Goal: Task Accomplishment & Management: Complete application form

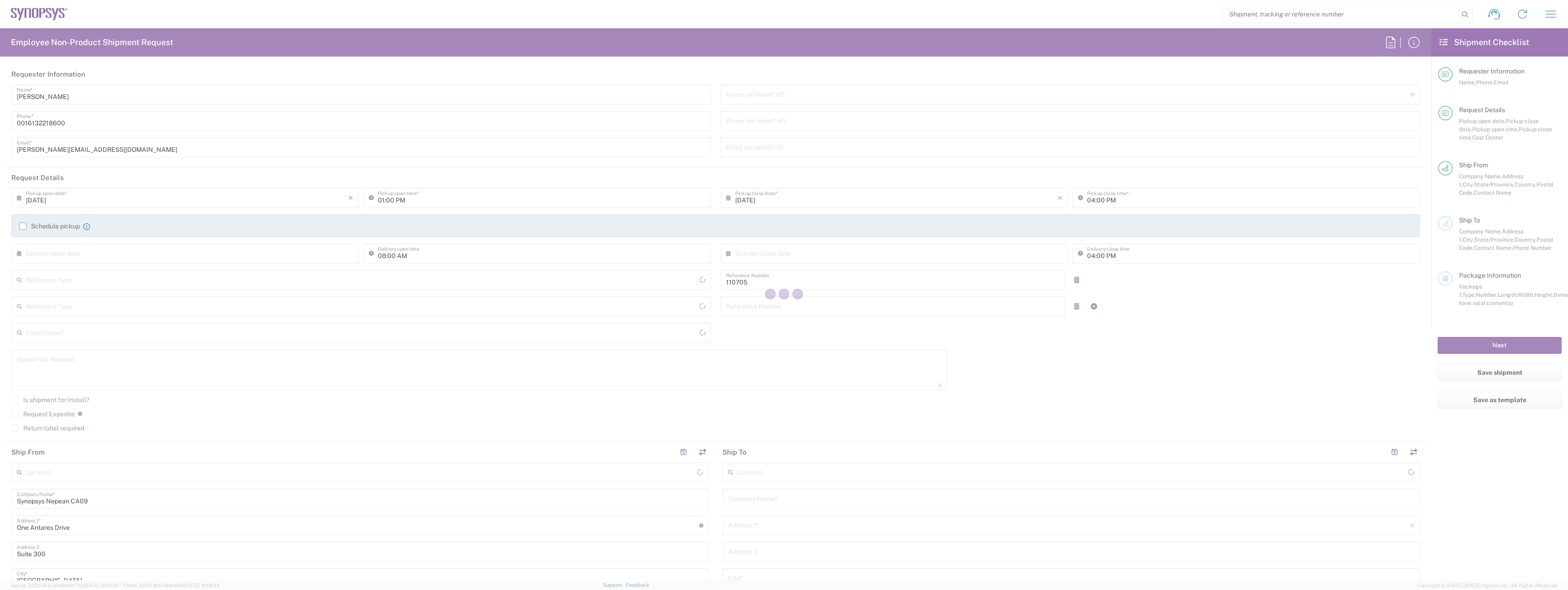
type input "Department"
type input "Canada"
type input "Delivered at Place"
type input "CA02, CIO, IT ESS21 110705"
type input "Ontario"
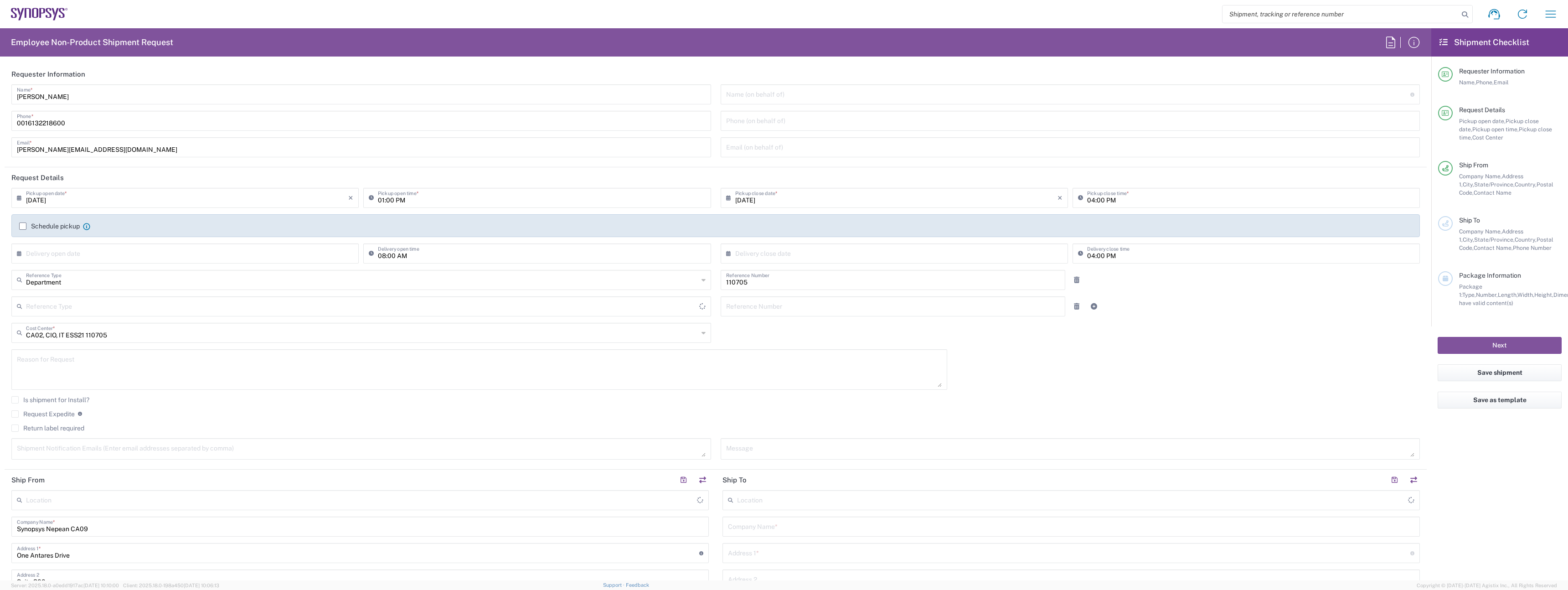
type input "Canada"
type input "Nepean CA09"
click at [135, 94] on input "Umesh Arora" at bounding box center [361, 94] width 688 height 16
drag, startPoint x: 135, startPoint y: 94, endPoint x: 153, endPoint y: 96, distance: 18.1
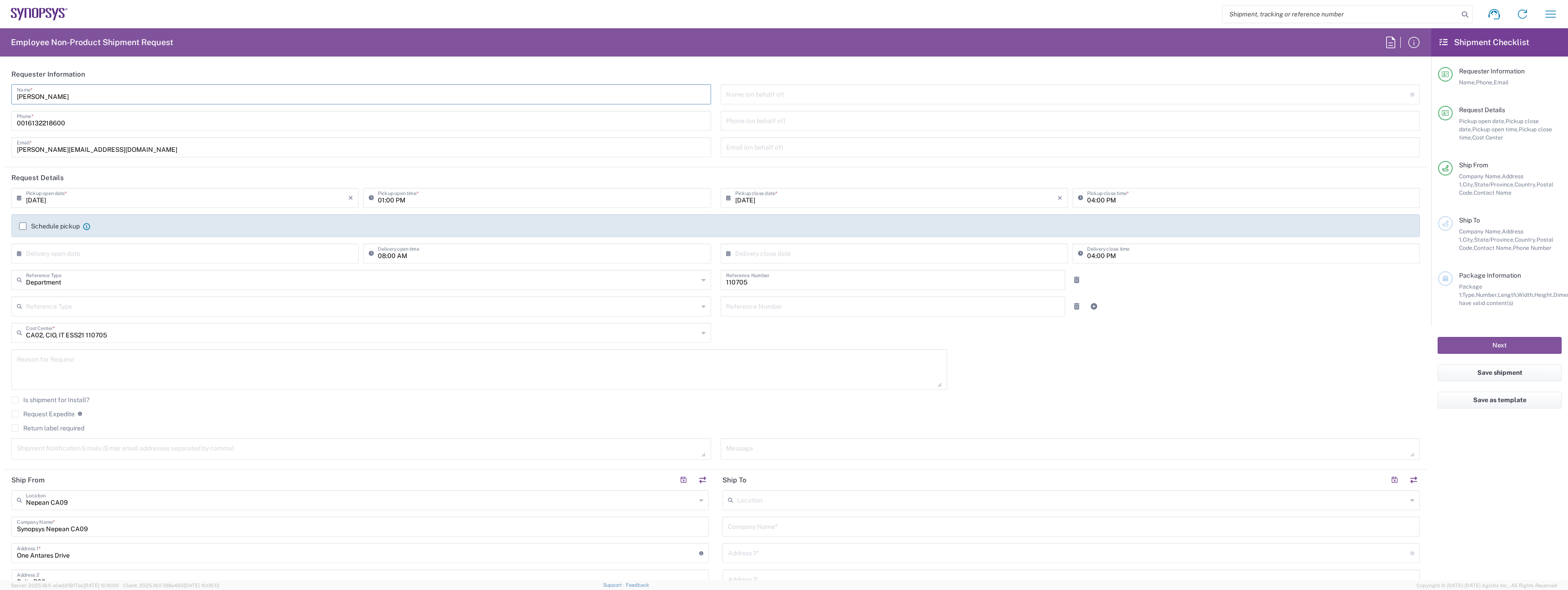
click at [144, 94] on input "Umesh Arora" at bounding box center [361, 94] width 688 height 16
type input "IT-Returns-Canada"
type input "it-returns-canada@synopsys.com"
click at [50, 226] on label "Schedule pickup" at bounding box center [49, 226] width 61 height 7
click at [23, 226] on input "Schedule pickup" at bounding box center [23, 226] width 0 height 0
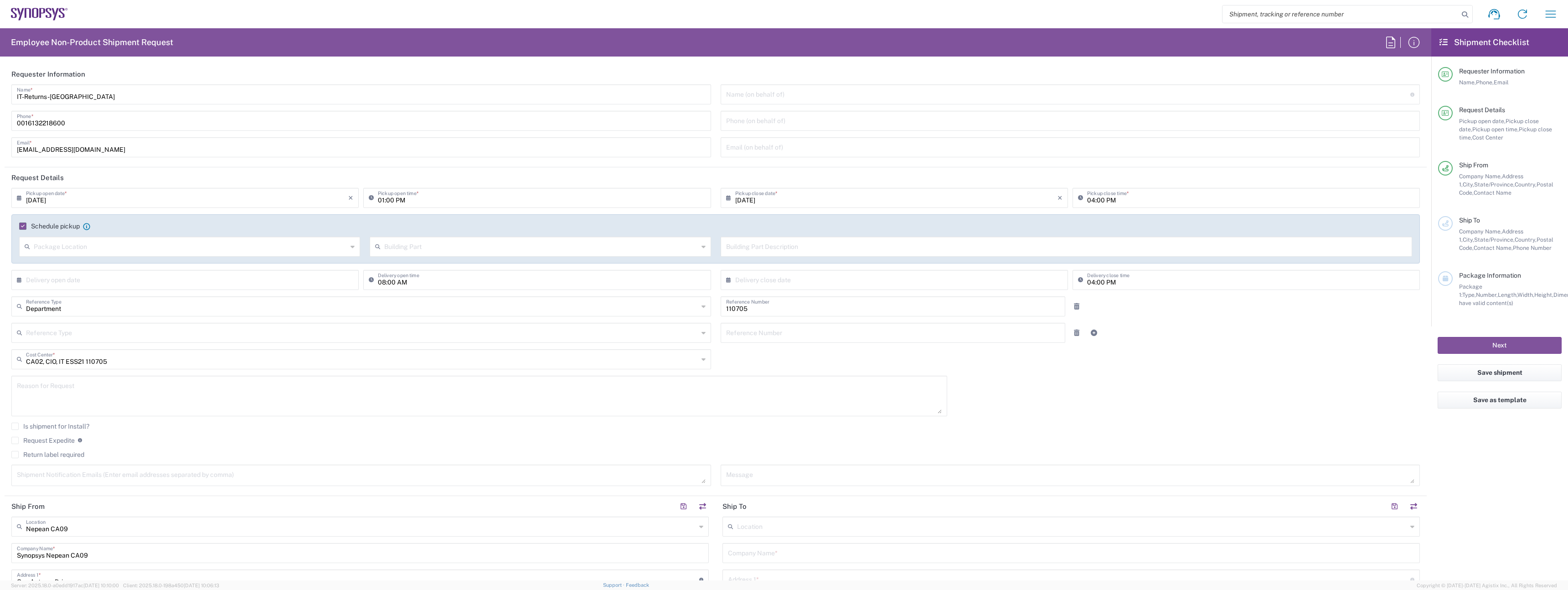
click at [379, 200] on input "01:00 PM" at bounding box center [542, 197] width 327 height 16
type input "03:00 PM"
click at [1087, 204] on input "04:00 PM" at bounding box center [1251, 197] width 327 height 16
type input "06:00 PM"
click at [60, 452] on label "Return label required" at bounding box center [48, 455] width 73 height 7
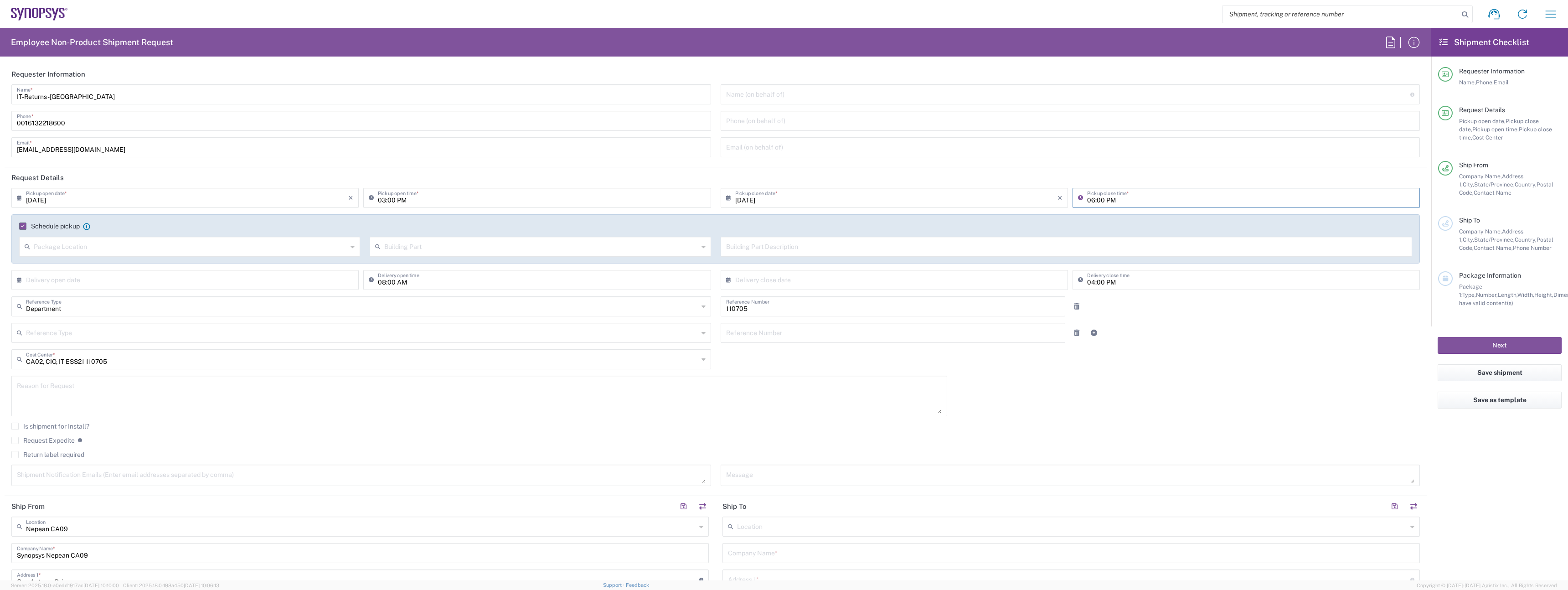
click at [15, 455] on input "Return label required" at bounding box center [15, 455] width 0 height 0
click at [116, 496] on div "Vendor * DHL FedEx Express UPS" at bounding box center [361, 482] width 709 height 35
click at [104, 479] on input "Vendor *" at bounding box center [362, 483] width 673 height 15
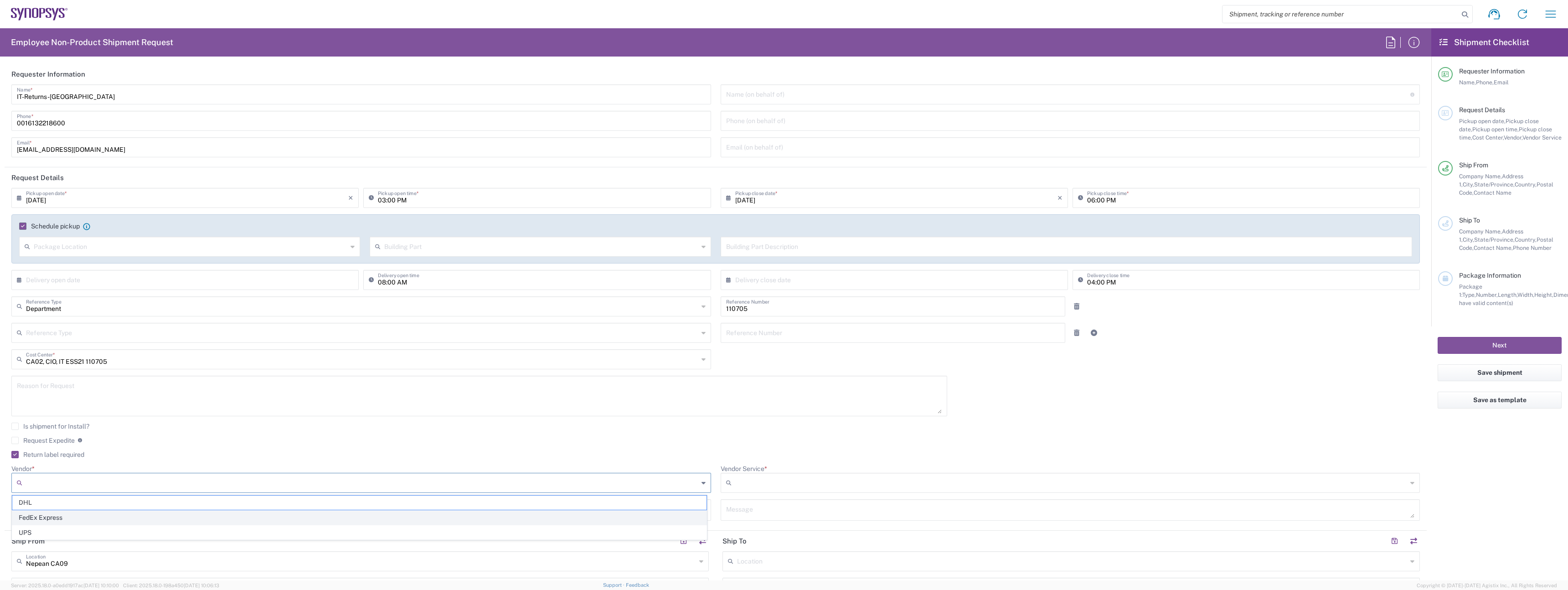
click at [94, 511] on span "FedEx Express" at bounding box center [359, 518] width 694 height 14
type input "FedEx Express"
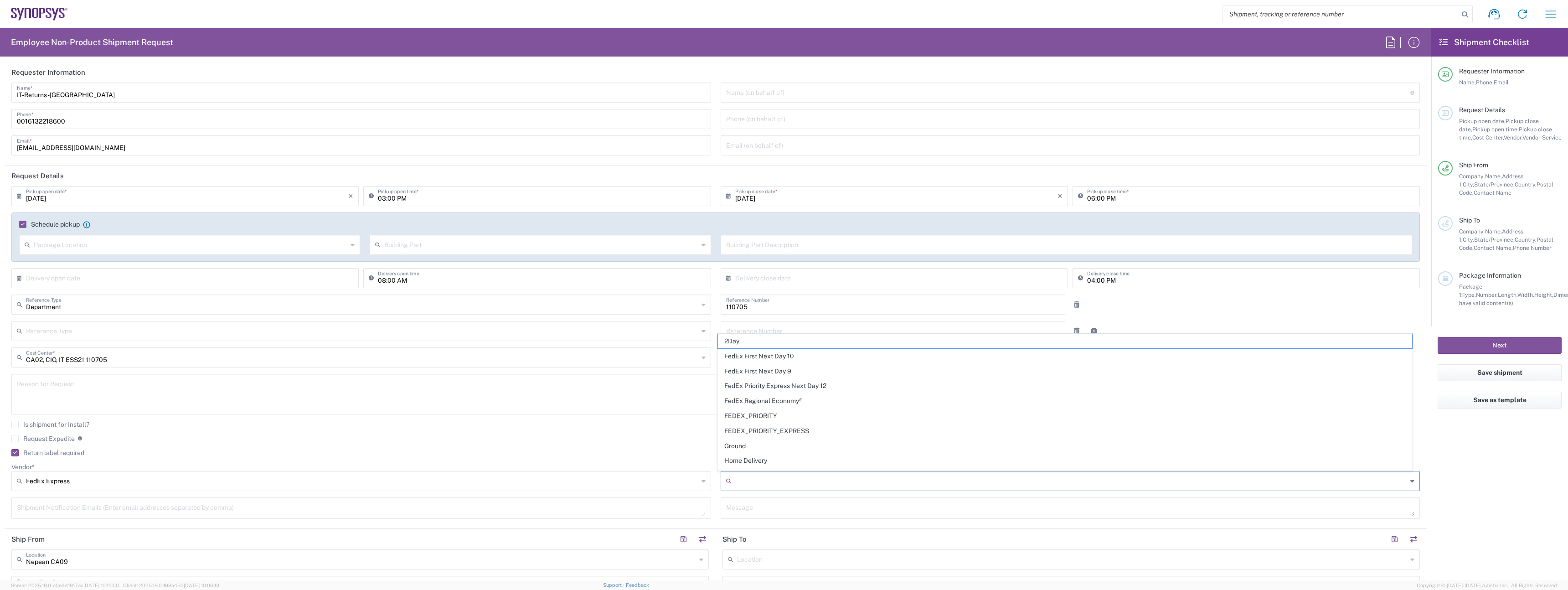
click at [876, 488] on input "Vendor Service *" at bounding box center [1071, 481] width 673 height 15
click at [760, 342] on span "2Day" at bounding box center [1065, 341] width 694 height 14
type input "2Day"
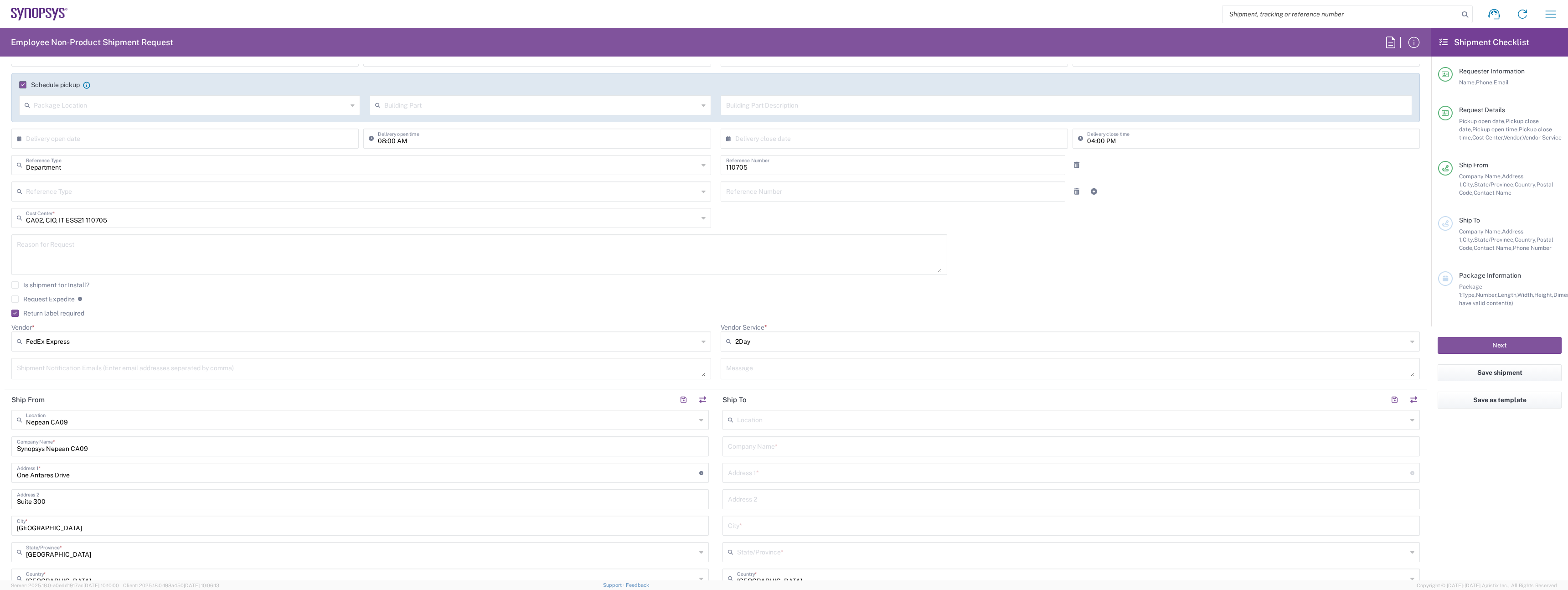
scroll to position [143, 0]
click at [107, 413] on input "text" at bounding box center [361, 417] width 670 height 16
type input "Mississauga CA06"
type input "Synopsys Mississauga CA06"
type input "1 City Centre Drive"
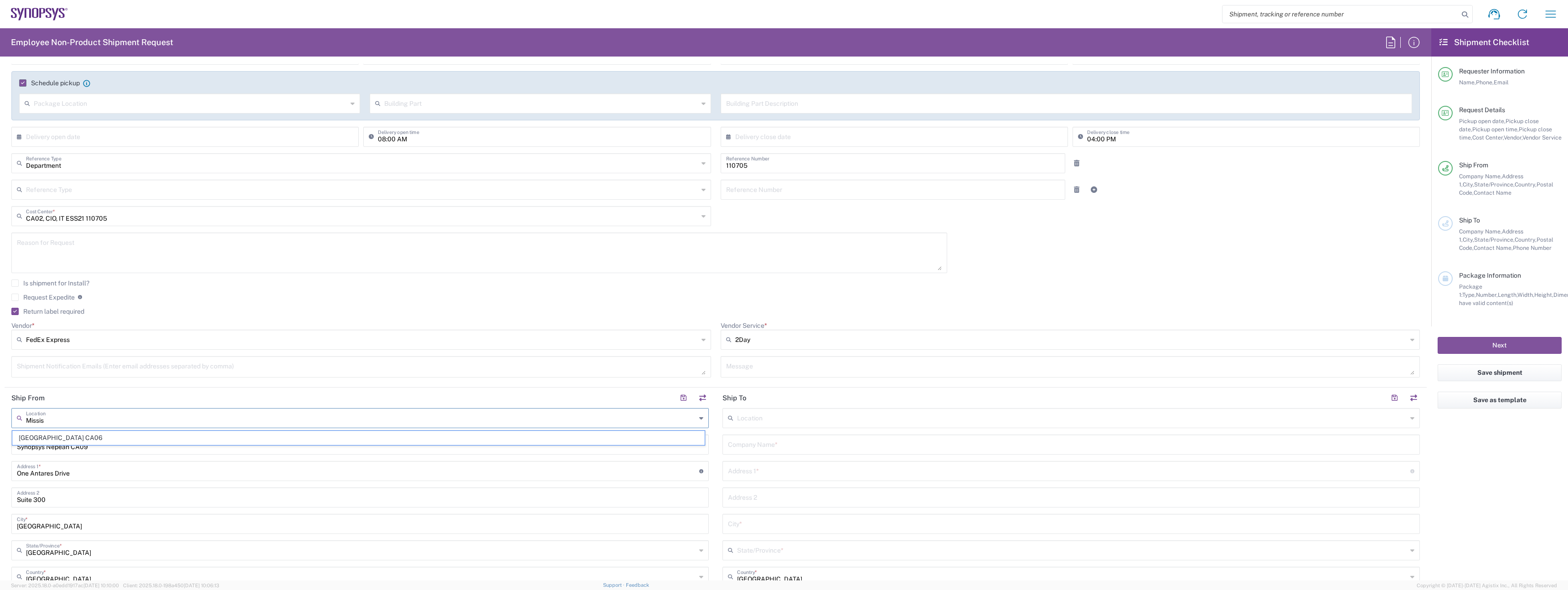
type input "Suite 900"
type input "Mississauga"
type input "L5B 1M2"
type input "Mississauga CA06"
click at [886, 455] on div "Location Aachen DE04 Agrate Brianza IT01 Aschheim DE02 Atlanta US60 Austin US26…" at bounding box center [1071, 599] width 698 height 383
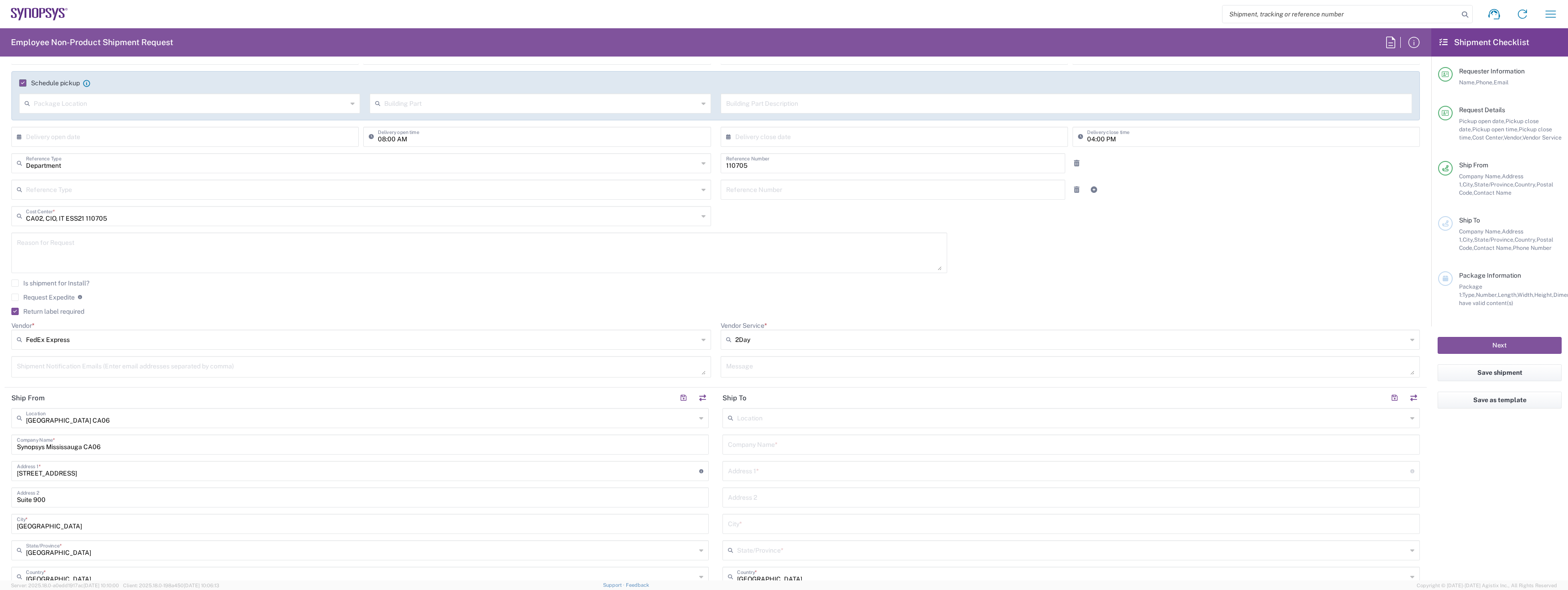
click at [849, 443] on input "text" at bounding box center [1071, 444] width 687 height 16
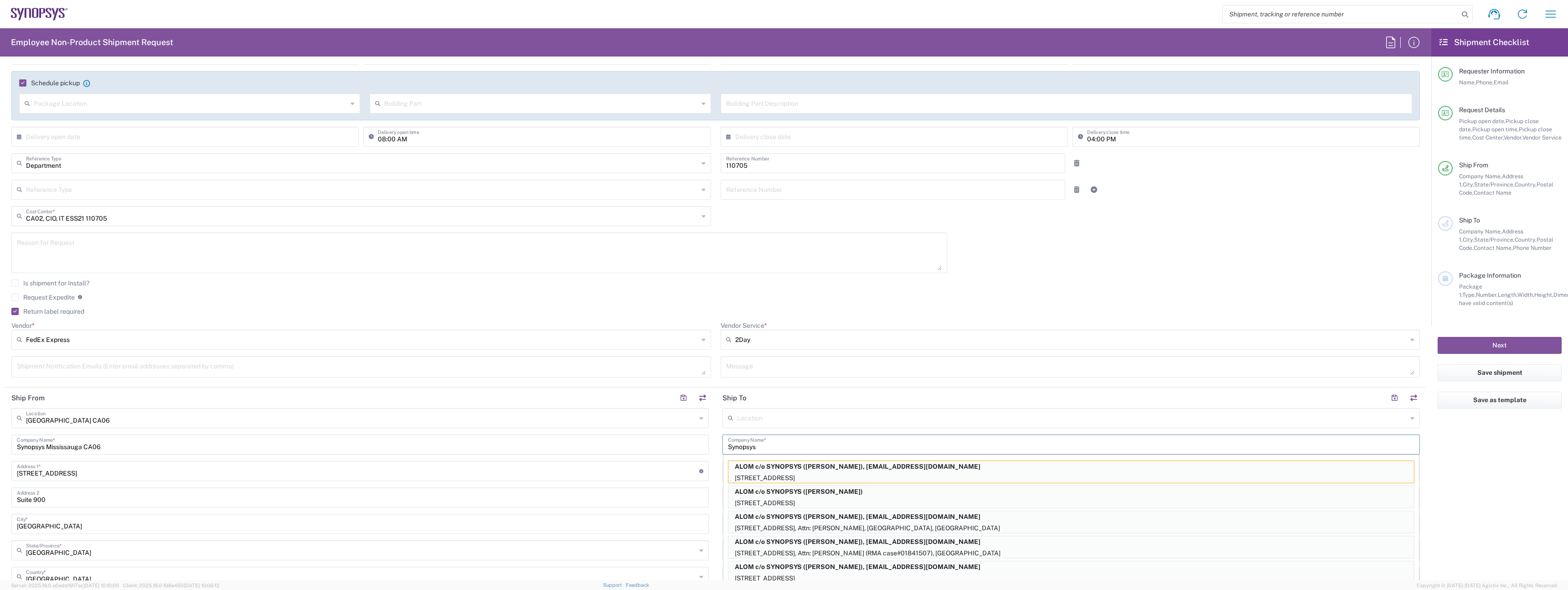
type input "Synopsys"
click at [672, 472] on input "1 City Centre Drive" at bounding box center [358, 470] width 682 height 16
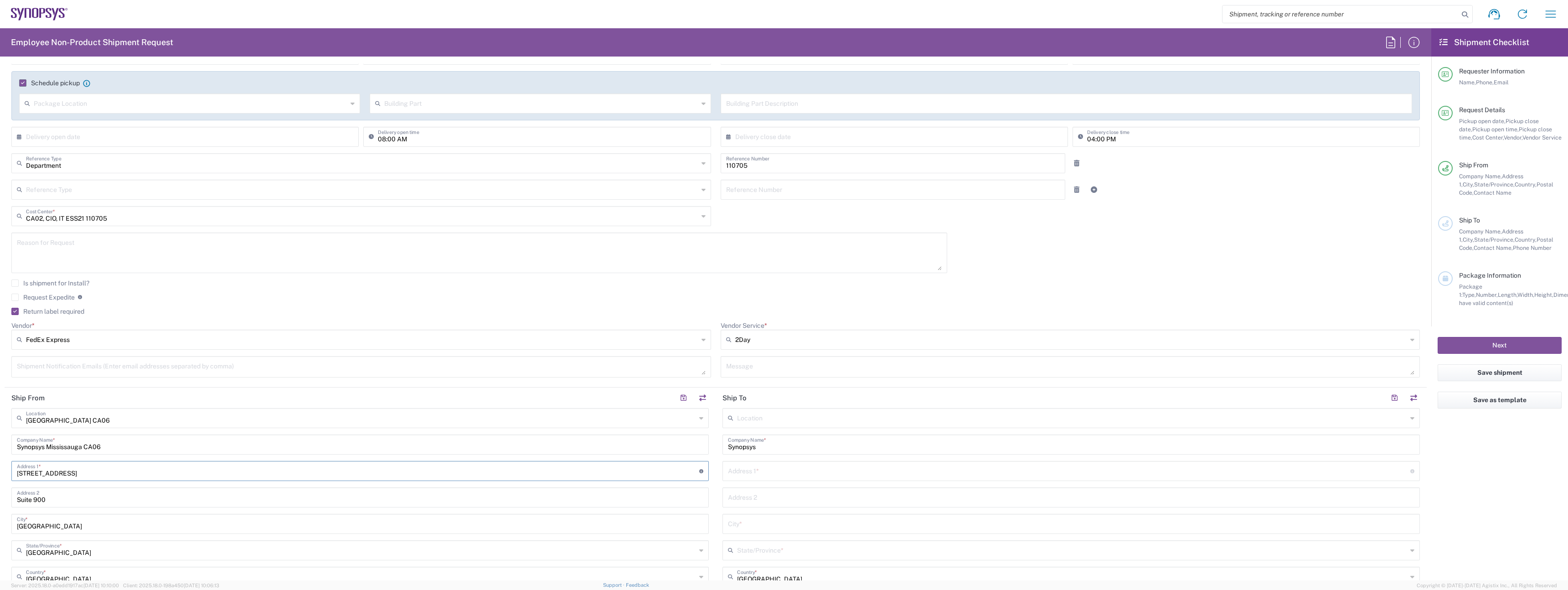
click at [749, 465] on input "text" at bounding box center [1069, 470] width 682 height 16
paste input "Unit 801"
paste input "4711 Hazel"
type input "Unit 801, 4711 Hazel St"
paste input "Burnaby BC"
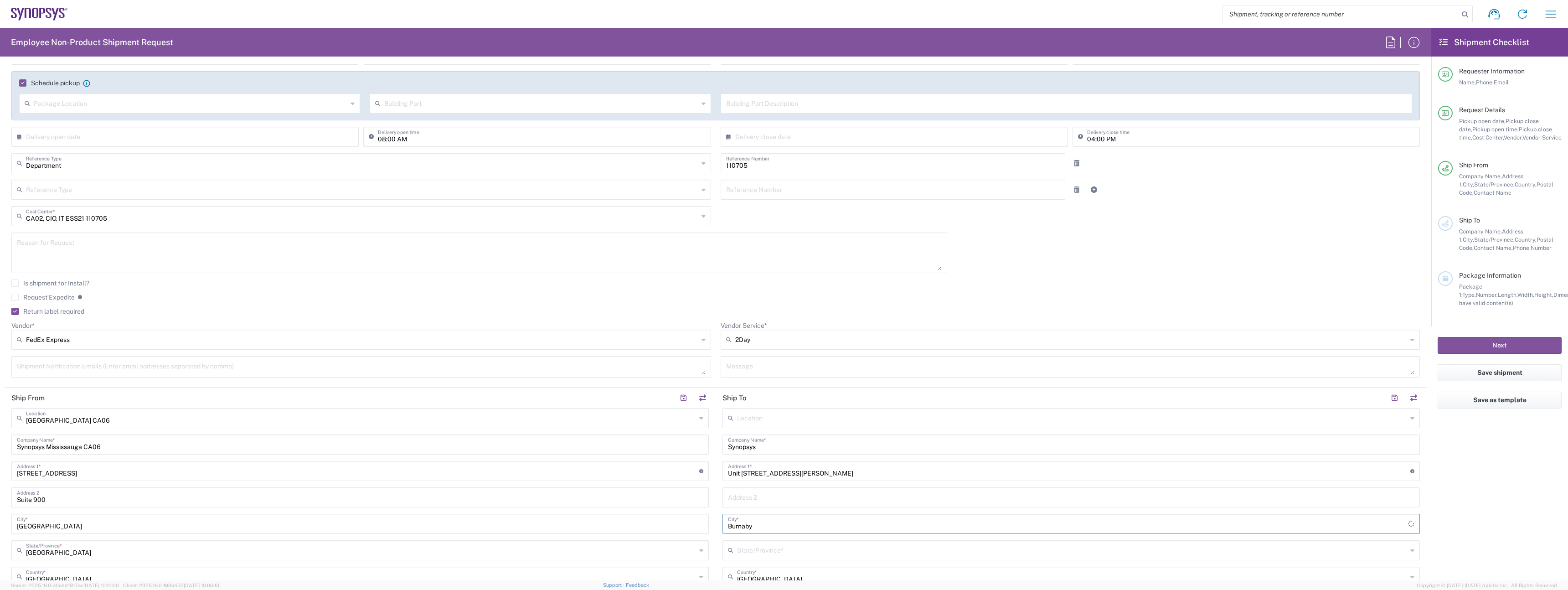
type input "Burnaby"
type input "Briti"
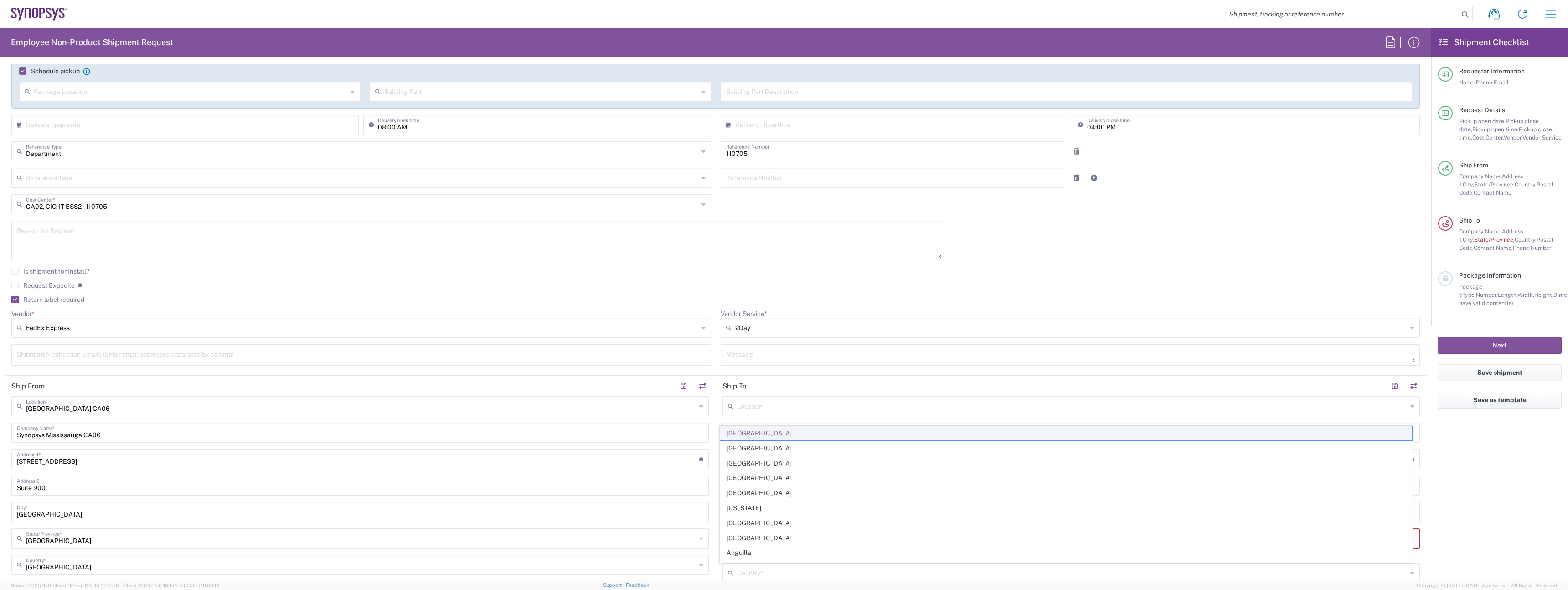
click at [734, 438] on span "Canada" at bounding box center [1066, 433] width 692 height 14
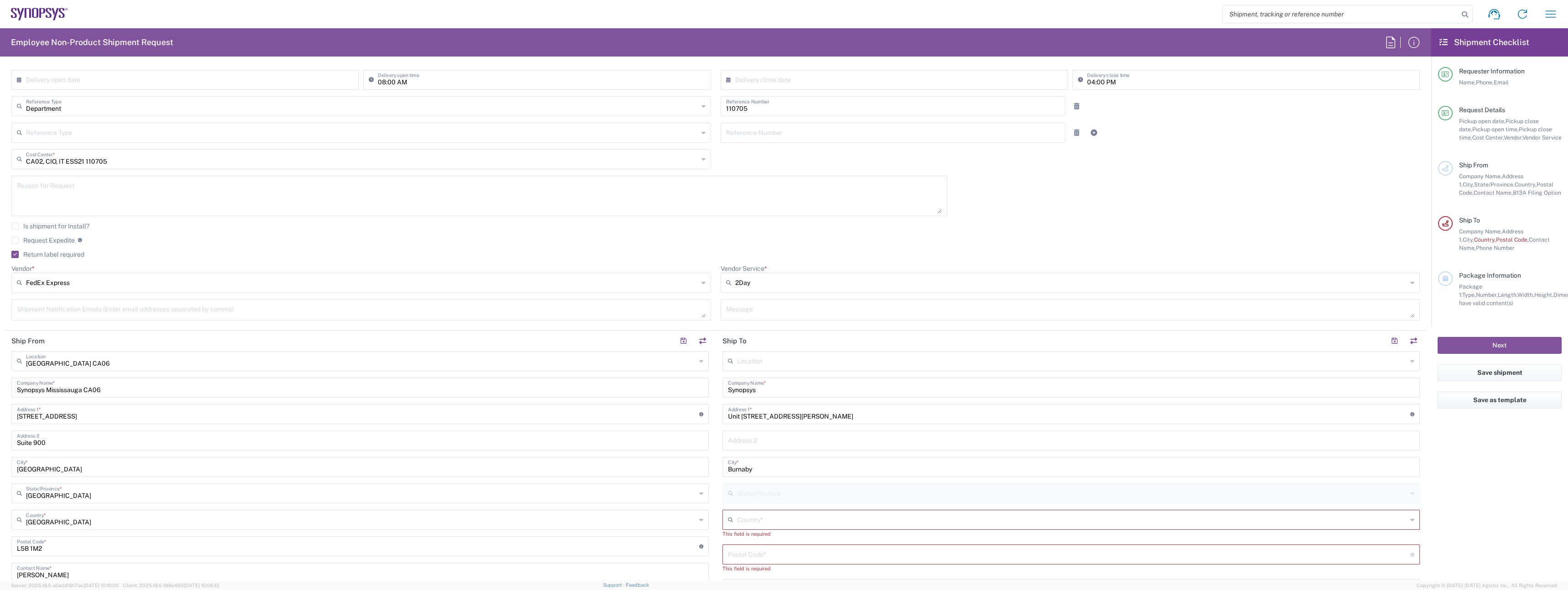
scroll to position [215, 0]
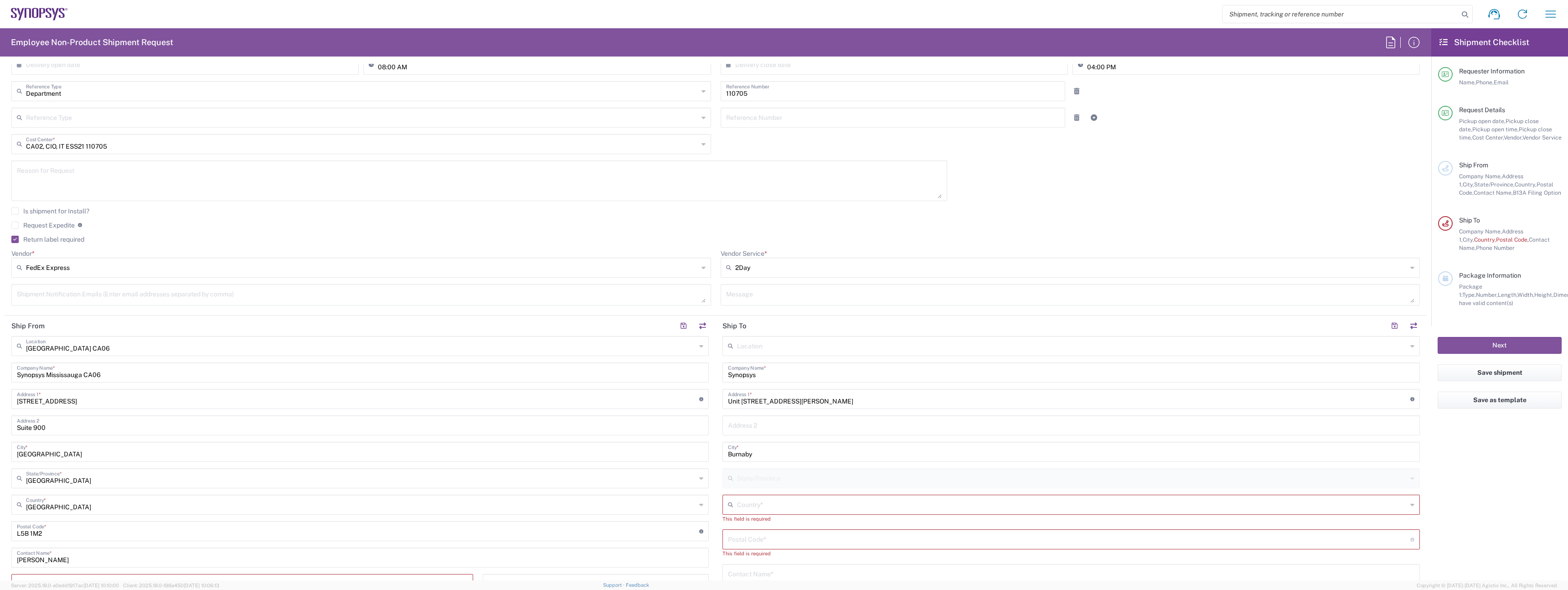
click at [748, 513] on div "Country *" at bounding box center [1071, 504] width 698 height 20
click at [748, 507] on input "text" at bounding box center [1072, 504] width 670 height 16
click at [658, 471] on input "text" at bounding box center [361, 477] width 670 height 16
click at [761, 509] on input "text" at bounding box center [1072, 504] width 670 height 16
type input "Ontario"
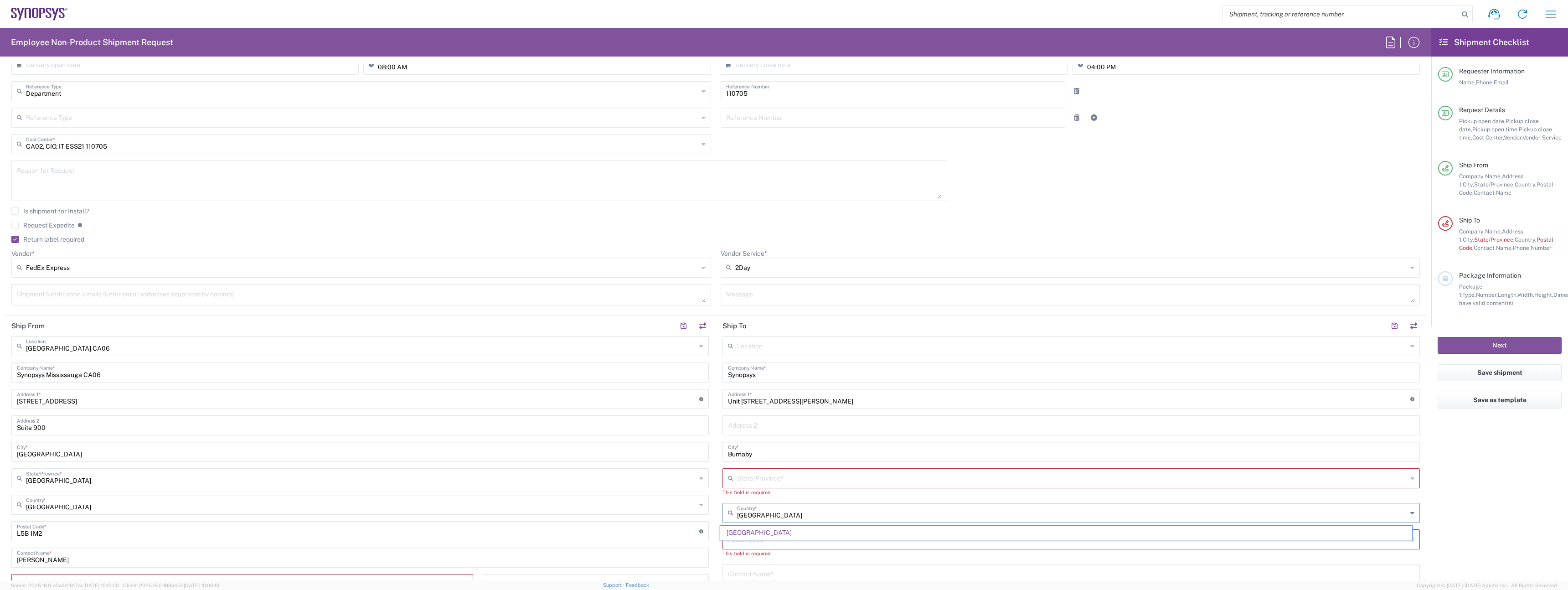
type input "Canada"
click at [766, 476] on input "text" at bounding box center [1072, 477] width 670 height 16
click at [760, 458] on span "Ontario" at bounding box center [1066, 458] width 692 height 14
type input "Ontario"
click at [780, 531] on input "undefined" at bounding box center [1069, 530] width 682 height 16
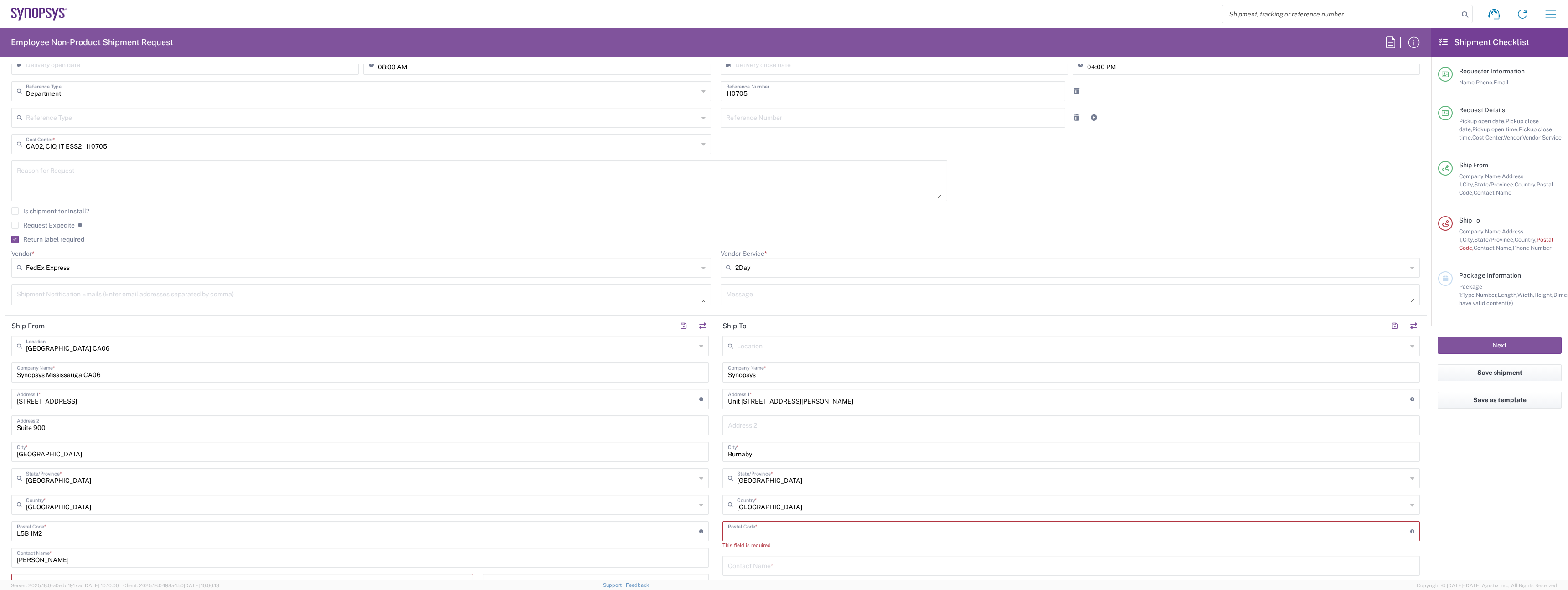
paste input "V5H0J9"
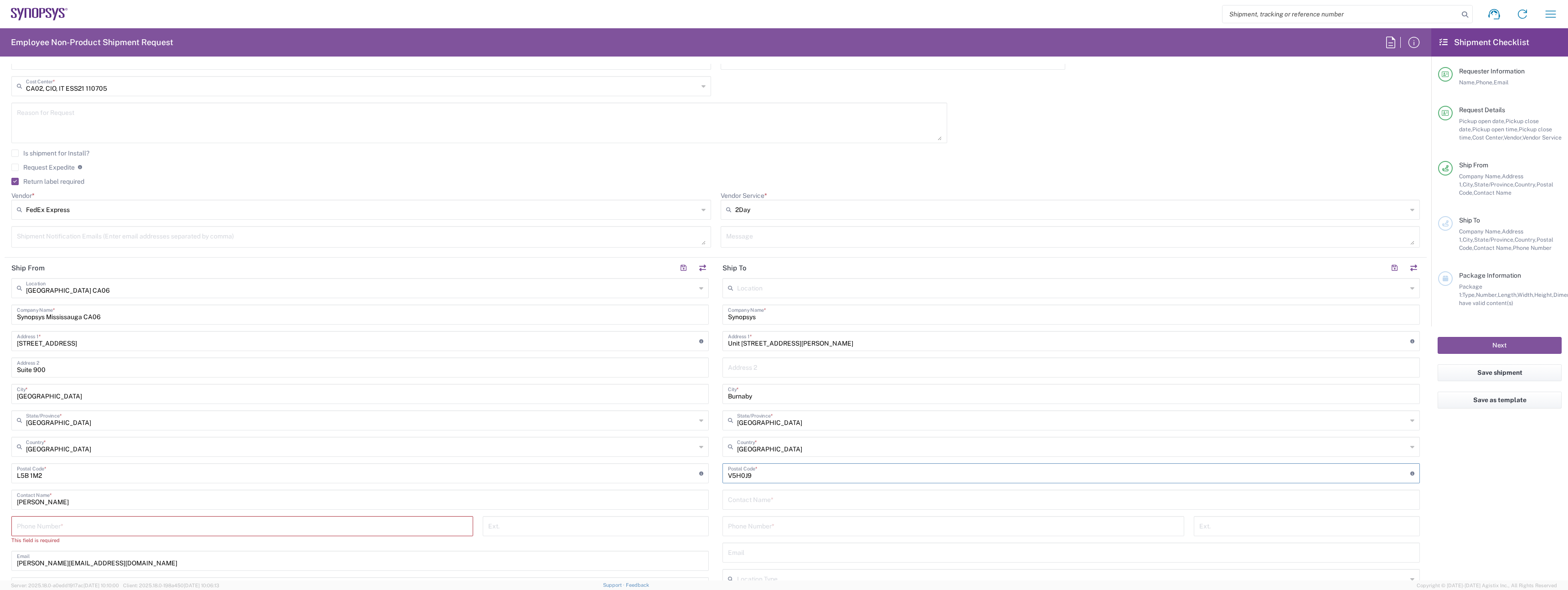
scroll to position [275, 0]
type input "V5H0J9"
click at [338, 529] on input "tel" at bounding box center [242, 523] width 451 height 16
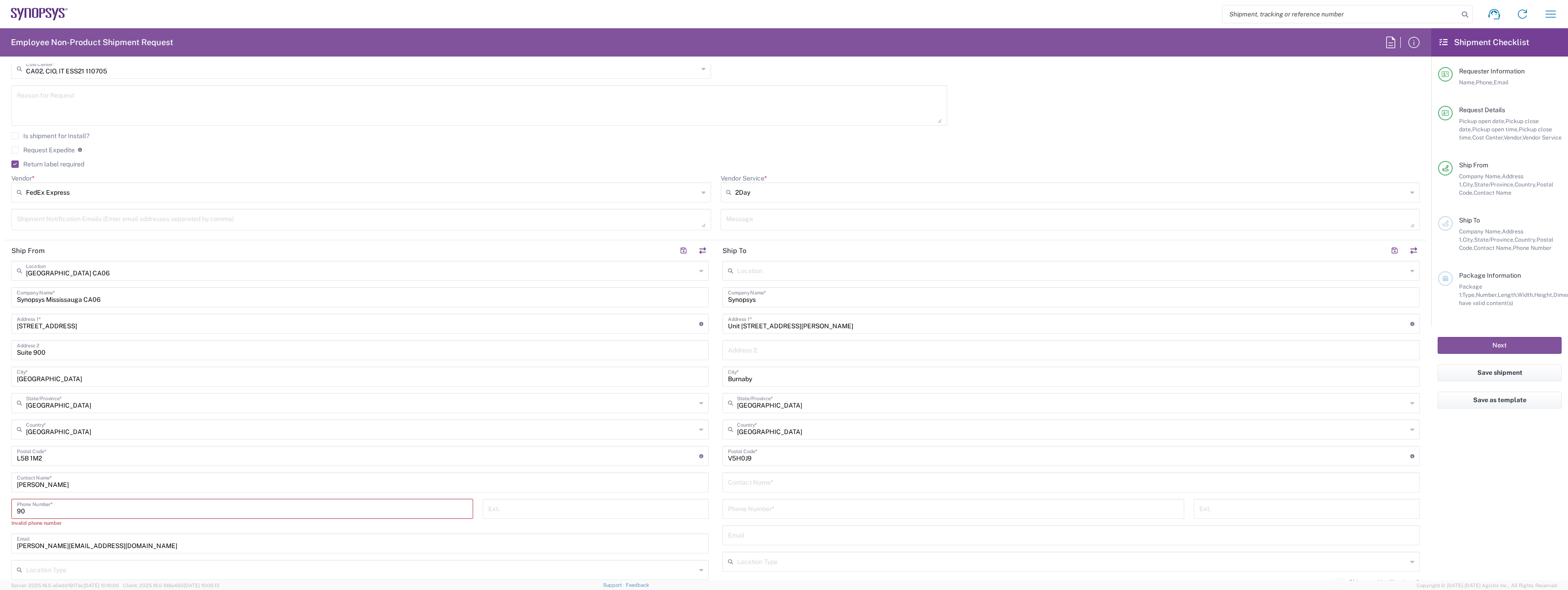
type input "9"
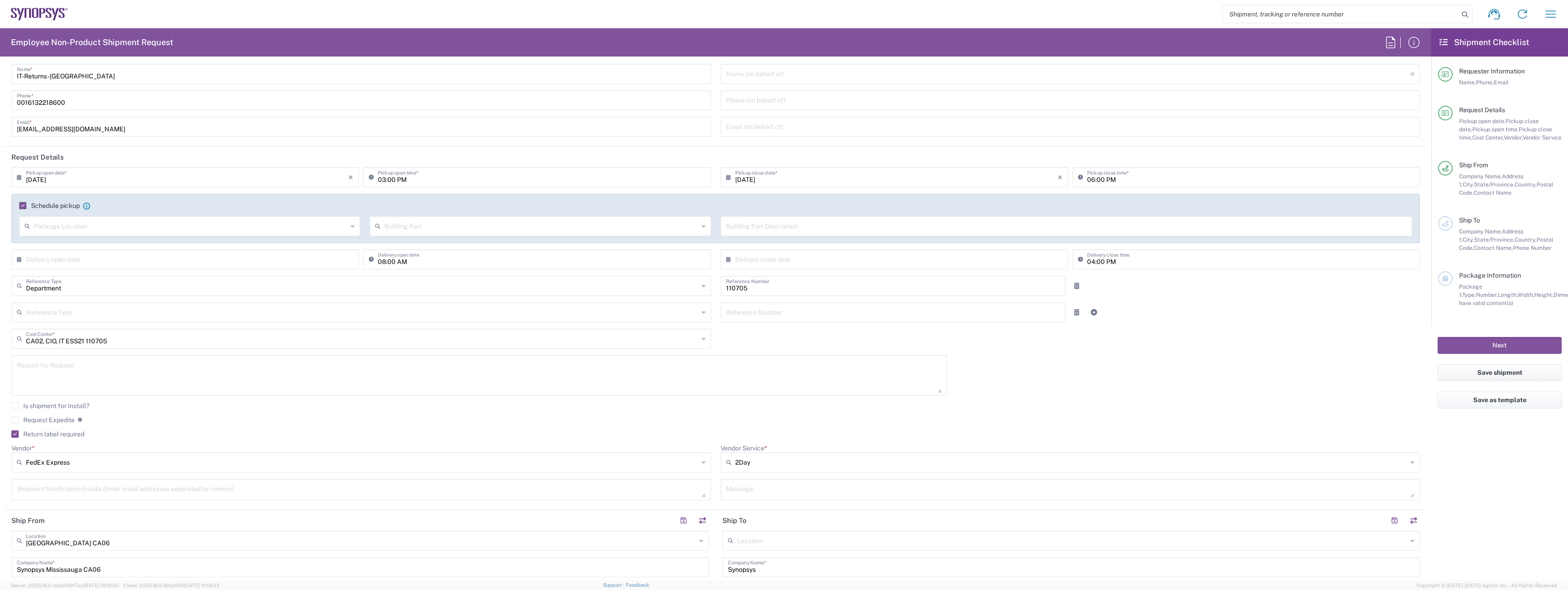
scroll to position [0, 0]
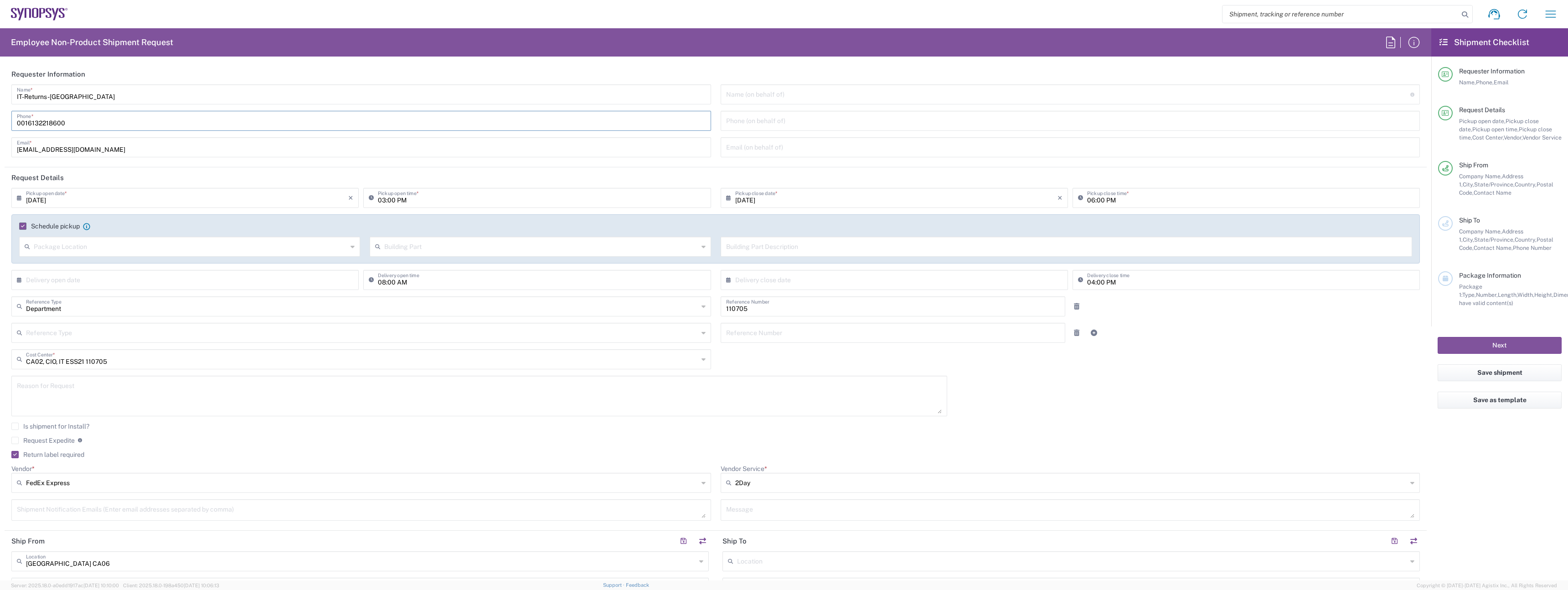
drag, startPoint x: 107, startPoint y: 124, endPoint x: 27, endPoint y: 122, distance: 80.0
click at [27, 122] on input "0016132218600" at bounding box center [361, 120] width 688 height 16
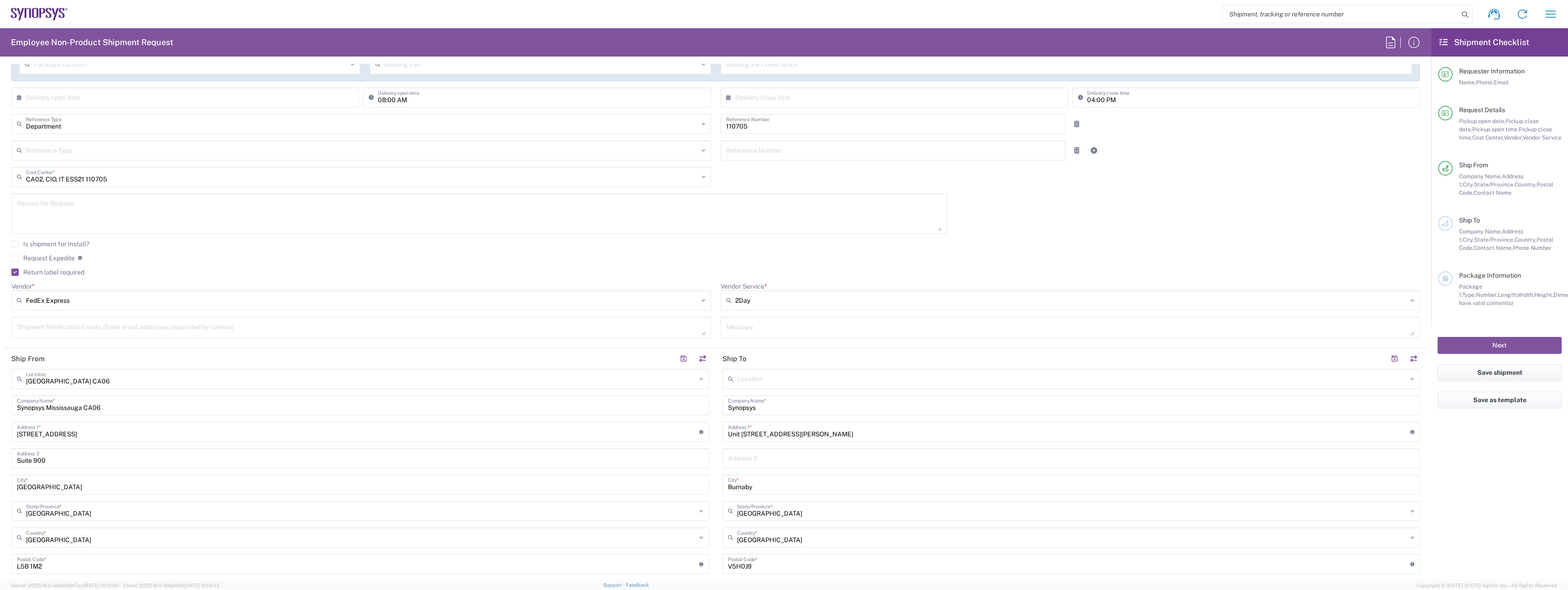
scroll to position [422, 0]
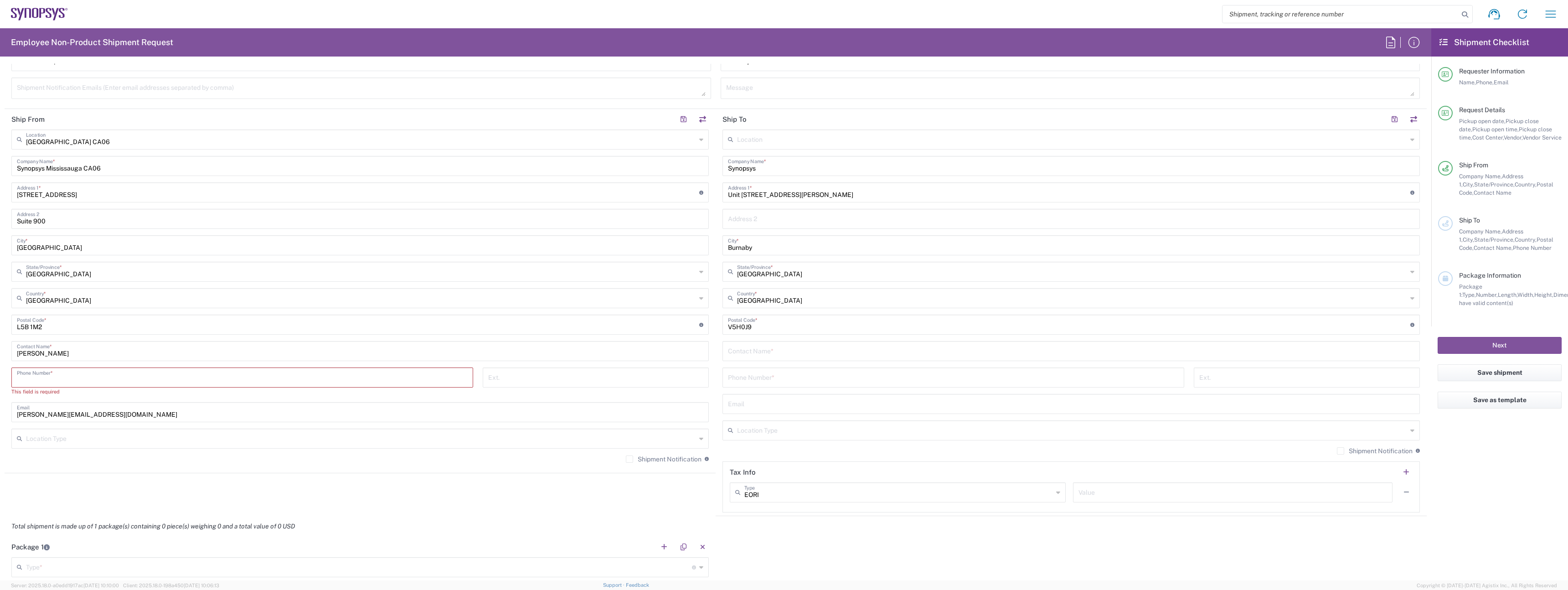
click at [86, 382] on input "tel" at bounding box center [242, 377] width 451 height 16
paste input "6132218600"
type input "6132218600"
click at [771, 354] on input "text" at bounding box center [1071, 350] width 687 height 16
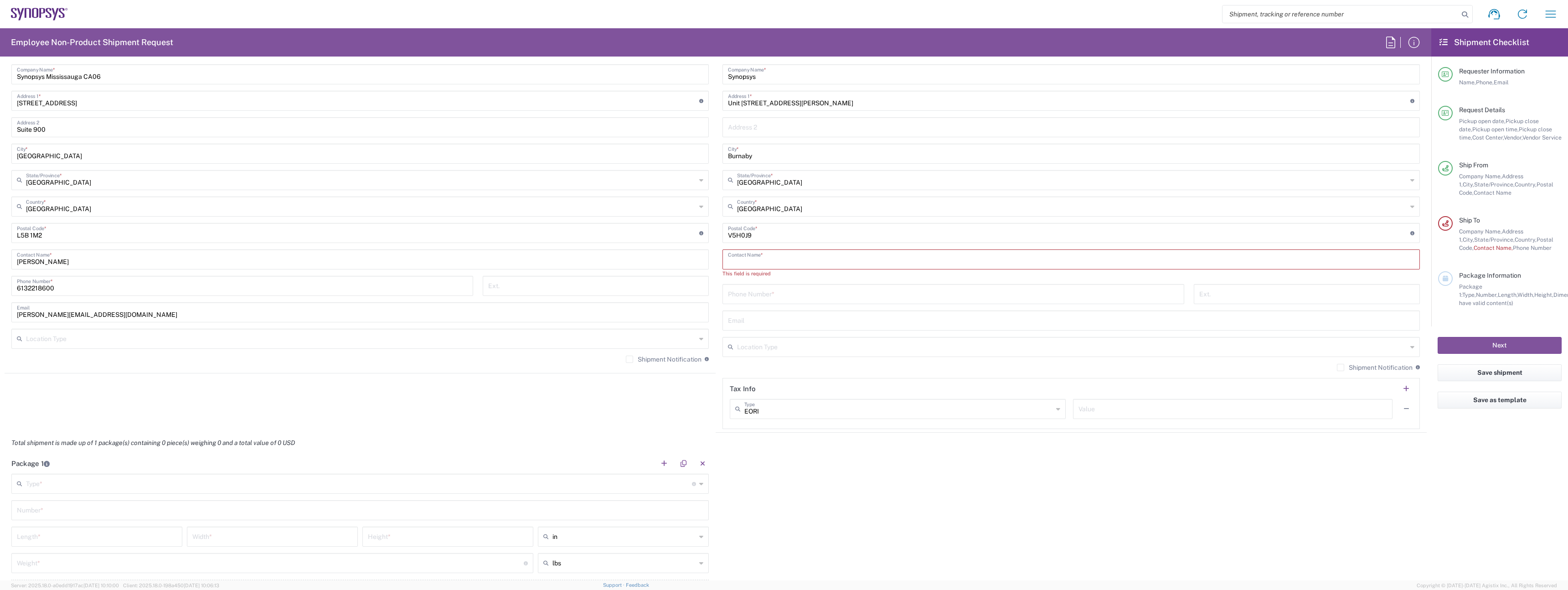
click at [780, 261] on input "text" at bounding box center [1071, 259] width 687 height 16
paste input "Ryan Chan"
type input "Ryan Chan"
click at [768, 288] on input "tel" at bounding box center [953, 285] width 451 height 16
paste input "3439613922"
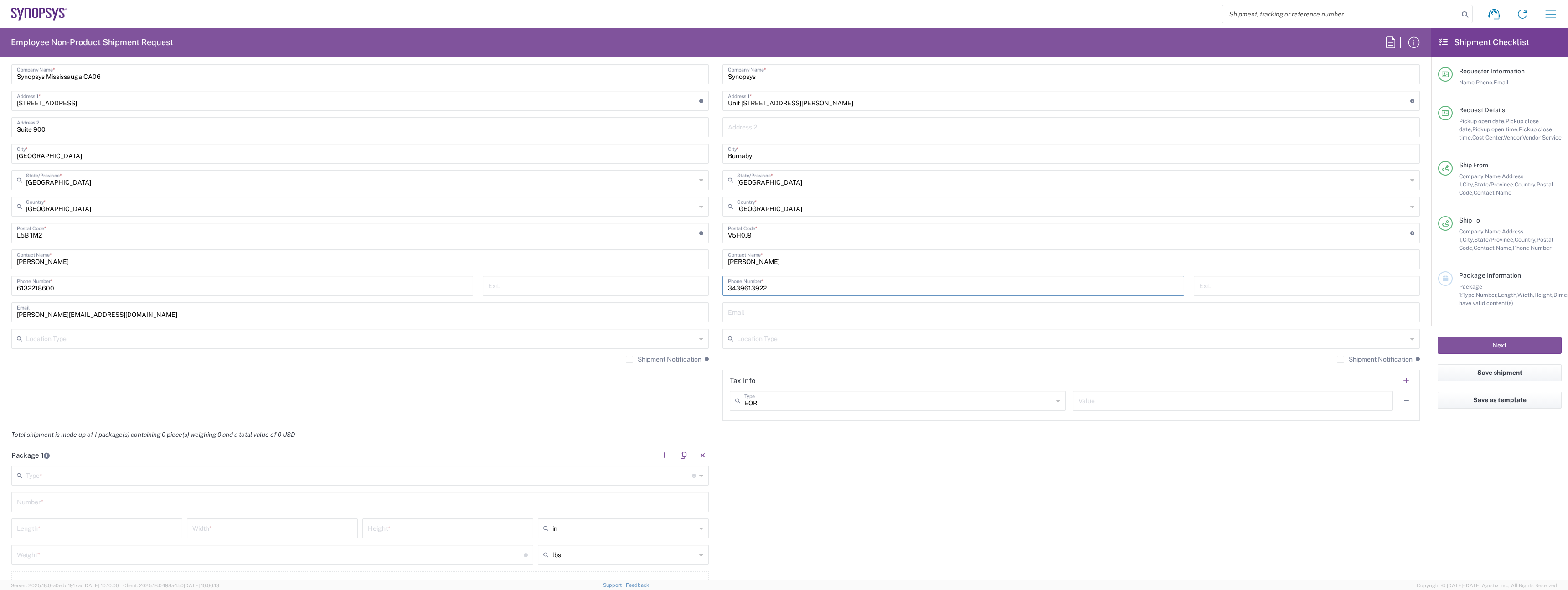
type input "3439613922"
click at [750, 310] on input "text" at bounding box center [1071, 312] width 687 height 16
paste input "ryanchan@synopsys.com"
type input "ryanchan@synopsys.com"
click at [780, 339] on input "text" at bounding box center [1072, 338] width 670 height 16
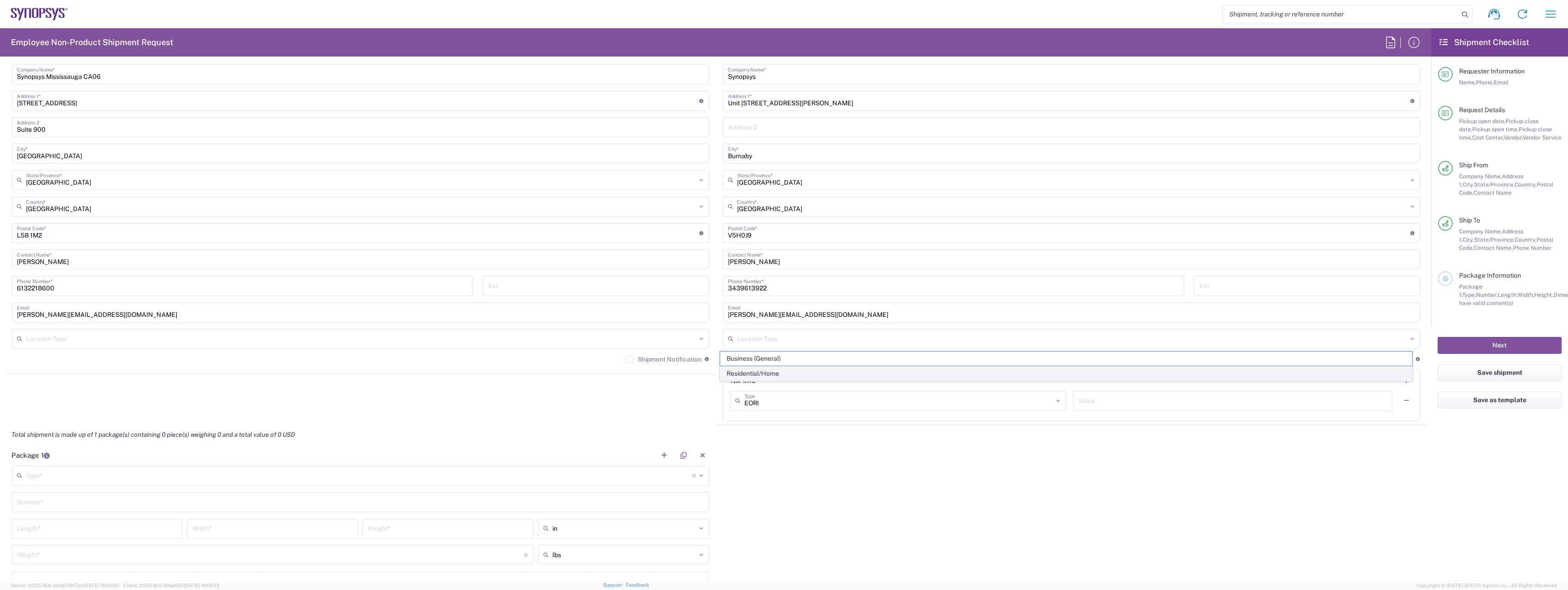
click at [777, 367] on span "Residential/Home" at bounding box center [1066, 373] width 692 height 14
type input "Residential/Home"
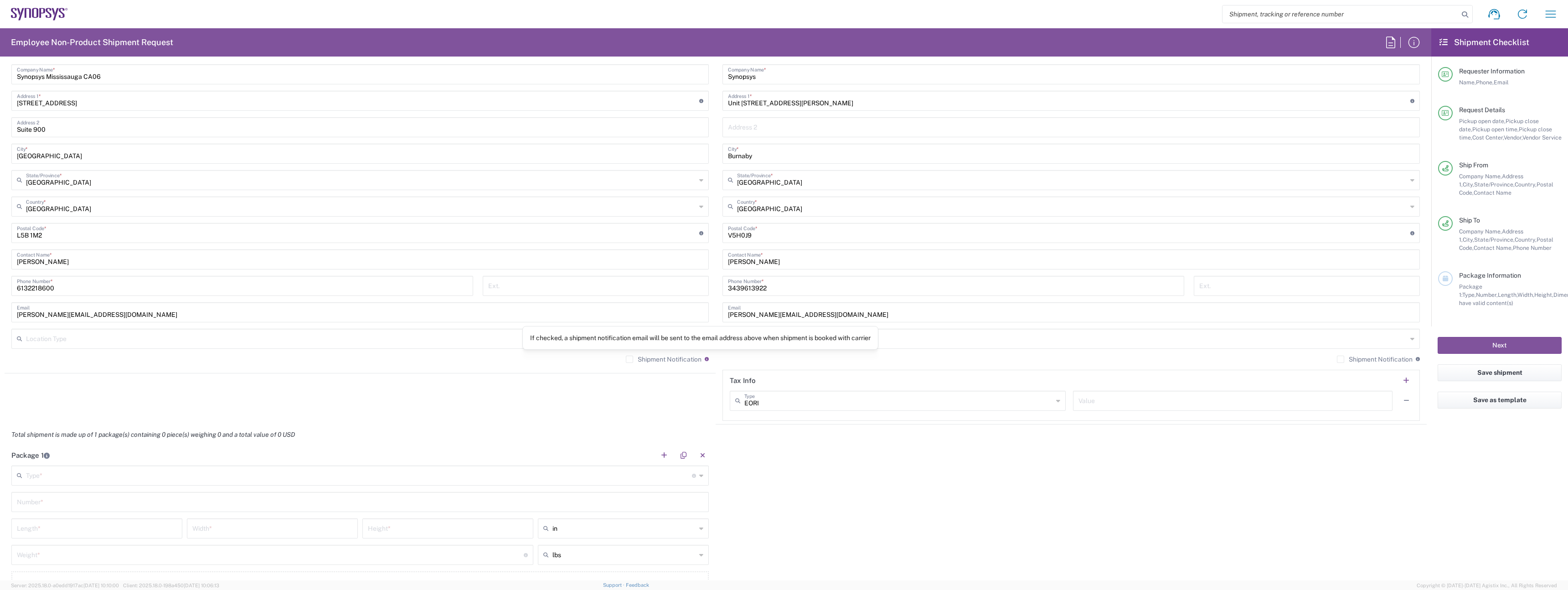
click at [603, 339] on div "If checked, a shipment notification email will be sent to the email address abo…" at bounding box center [700, 337] width 340 height 8
click at [505, 339] on input "text" at bounding box center [361, 338] width 670 height 16
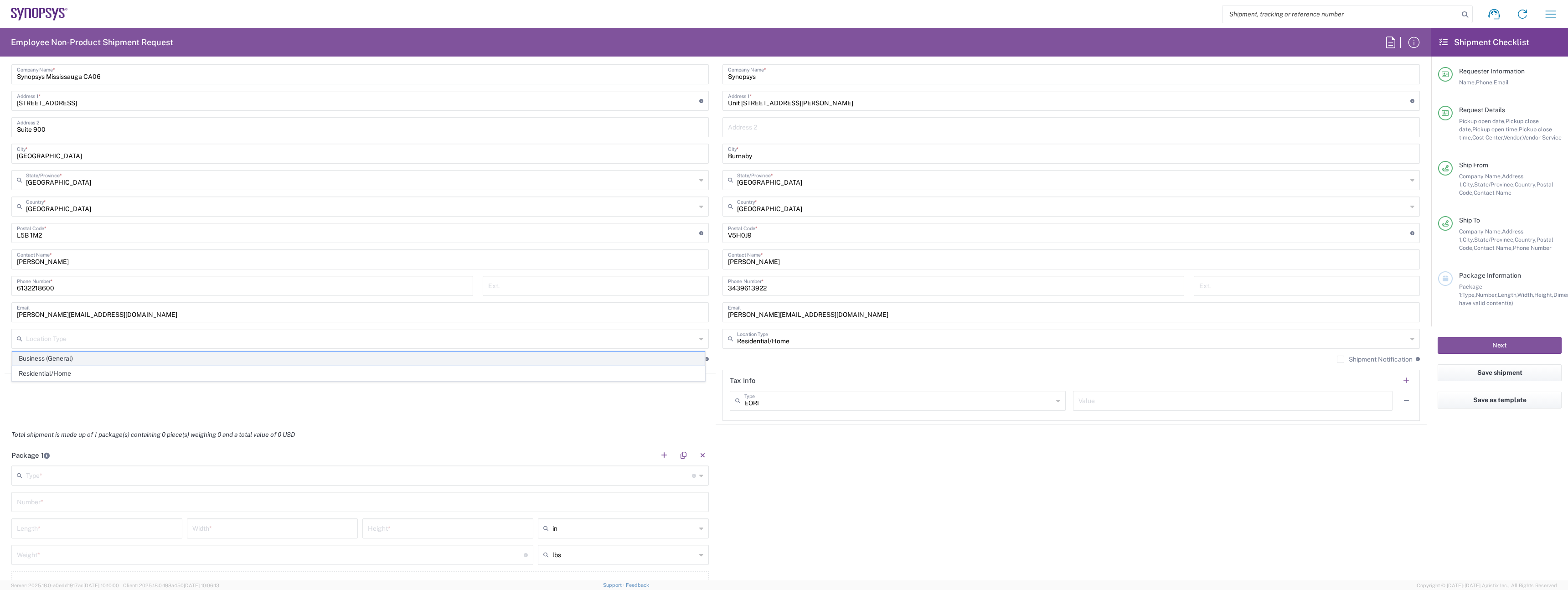
click at [503, 365] on span "Business (General)" at bounding box center [358, 358] width 692 height 14
type input "Business (General)"
click at [678, 359] on label "Shipment Notification" at bounding box center [663, 359] width 75 height 7
click at [629, 359] on input "Shipment Notification" at bounding box center [629, 359] width 0 height 0
click at [1319, 367] on div "Shipment Notification If checked, a shipment notification email will be sent to…" at bounding box center [1071, 362] width 698 height 15
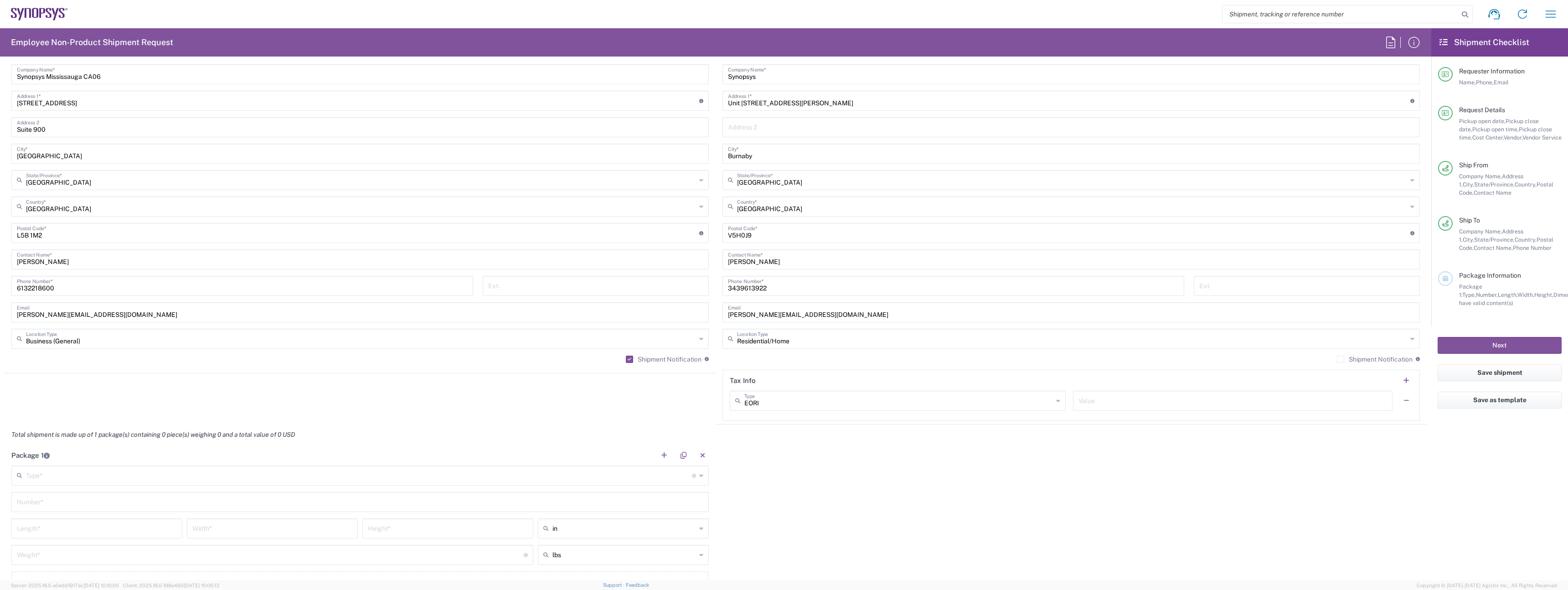
click at [1340, 358] on label "Shipment Notification" at bounding box center [1374, 359] width 75 height 7
click at [1340, 359] on input "Shipment Notification" at bounding box center [1340, 359] width 0 height 0
click at [216, 477] on input "text" at bounding box center [359, 475] width 666 height 16
type input "Large Box"
type input "17.5"
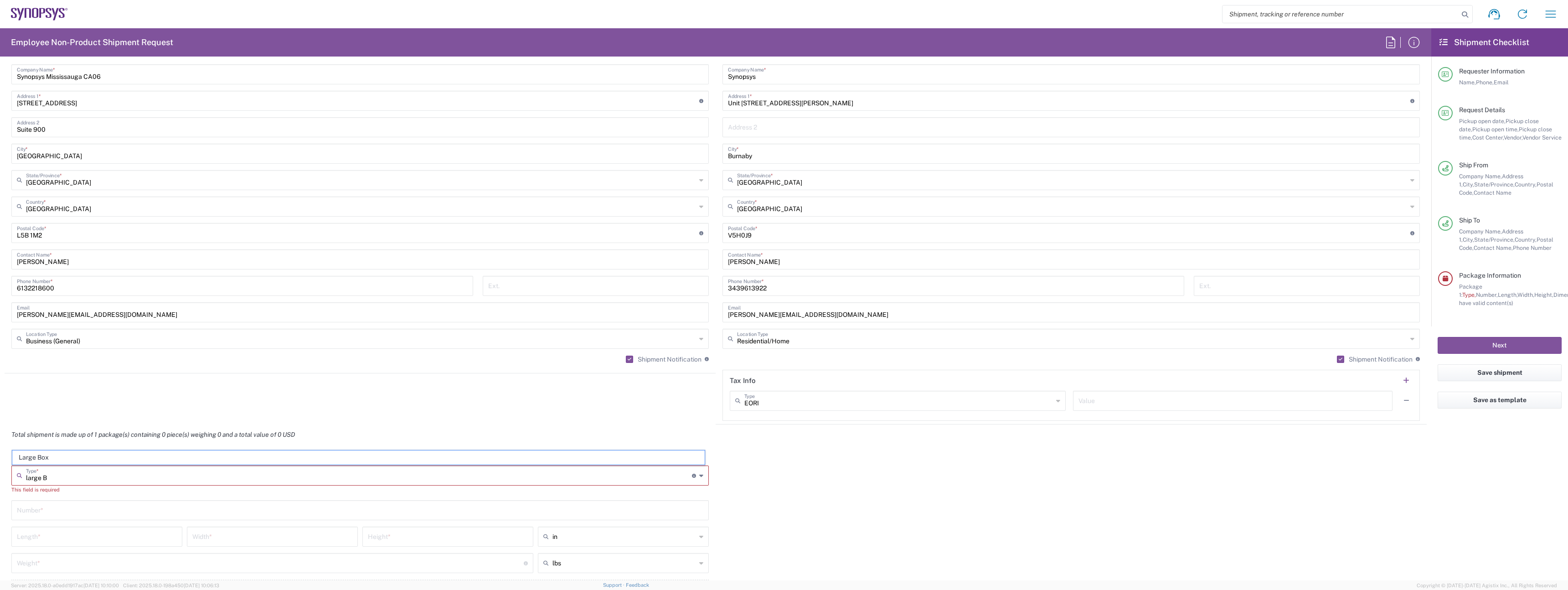
type input "12.5"
type input "3"
type input "Large Box"
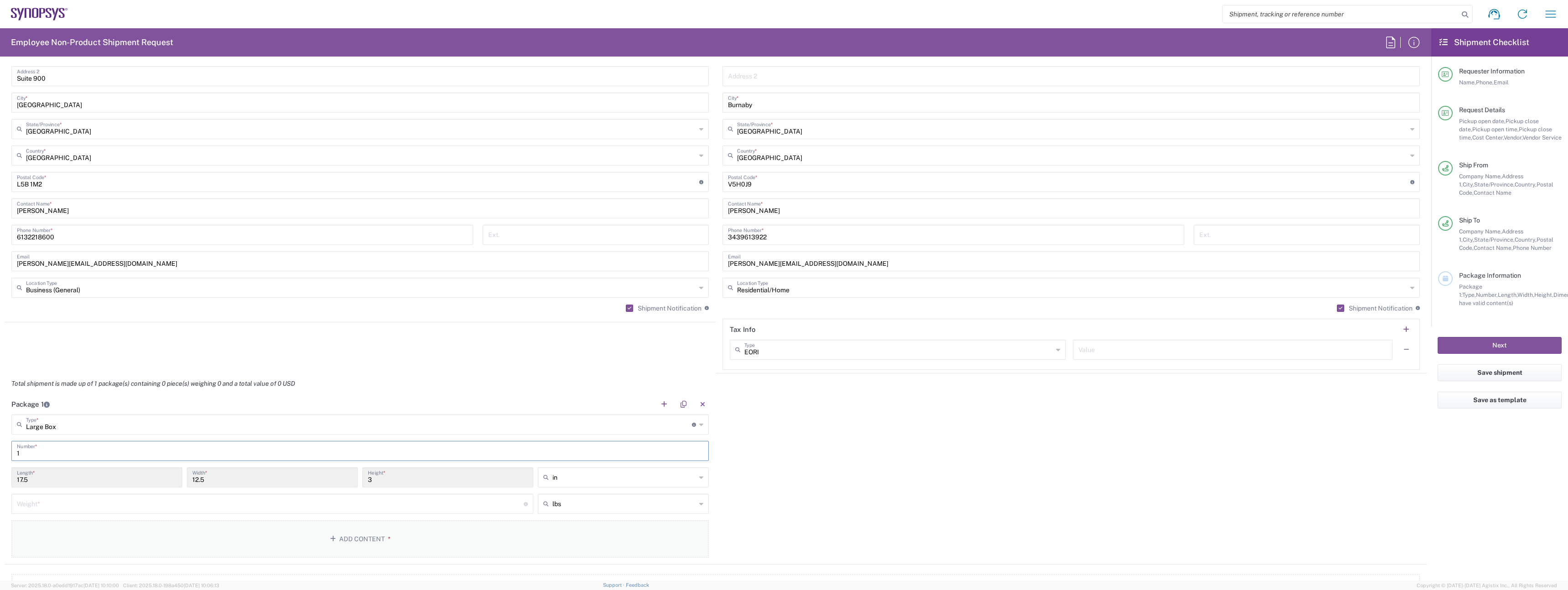
scroll to position [604, 0]
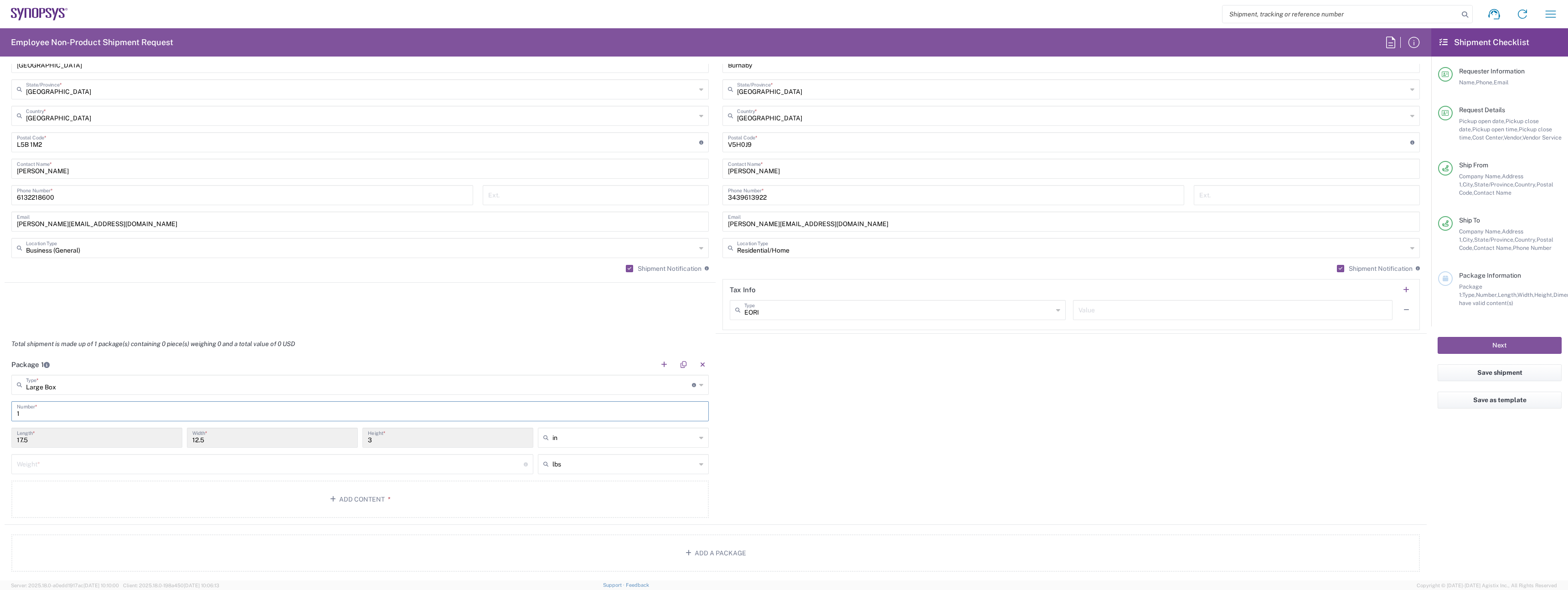
type input "1"
click at [92, 462] on input "number" at bounding box center [270, 463] width 507 height 16
type input "10"
click at [318, 502] on button "Add Content *" at bounding box center [360, 497] width 698 height 37
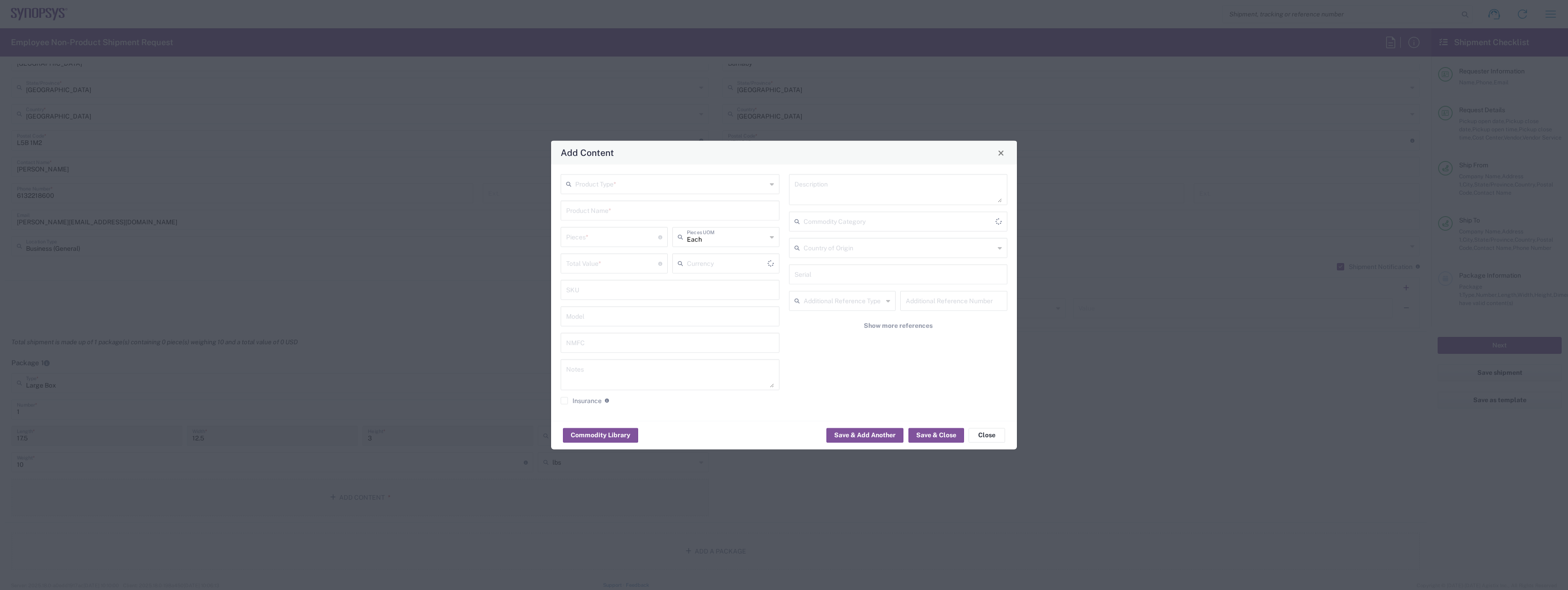
type input "US Dollar"
click at [657, 184] on input "text" at bounding box center [671, 183] width 192 height 16
click at [625, 220] on span "General Commodity" at bounding box center [670, 219] width 217 height 14
type input "General Commodity"
click at [625, 220] on div "Product Name *" at bounding box center [670, 210] width 219 height 20
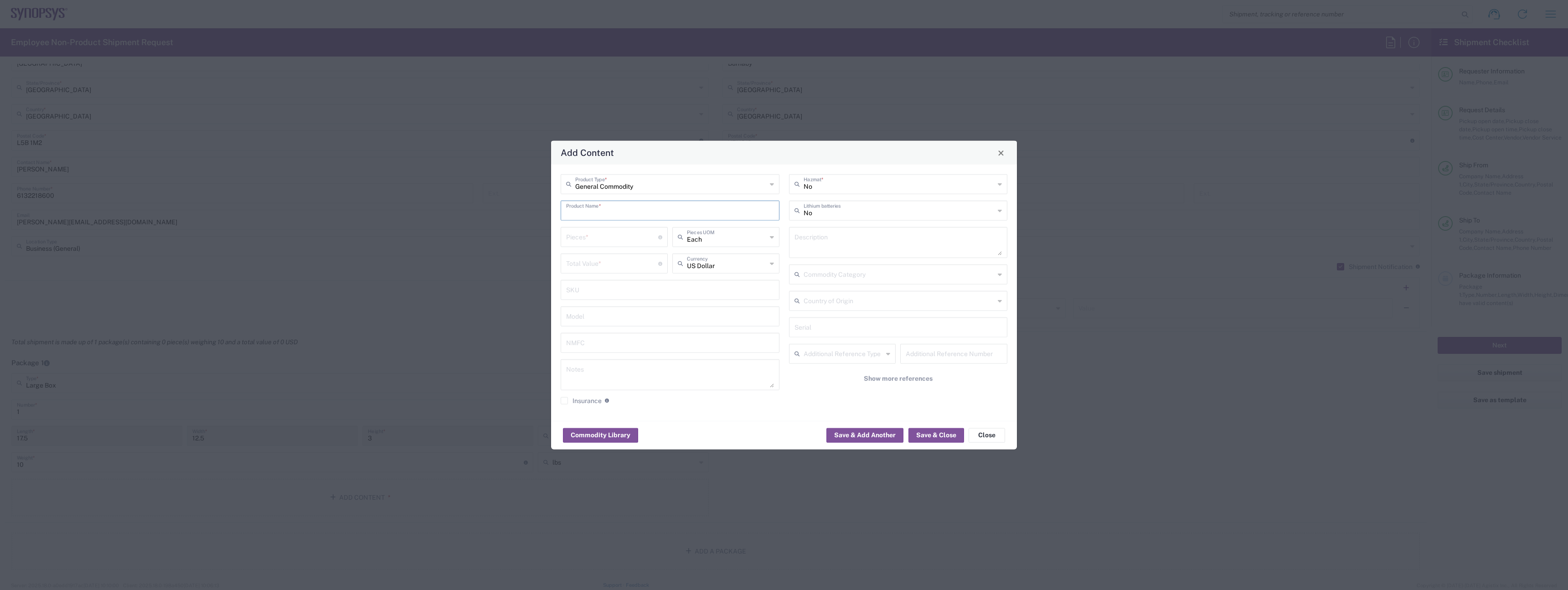
click at [625, 220] on agx-input-control "Product Name *" at bounding box center [670, 210] width 219 height 20
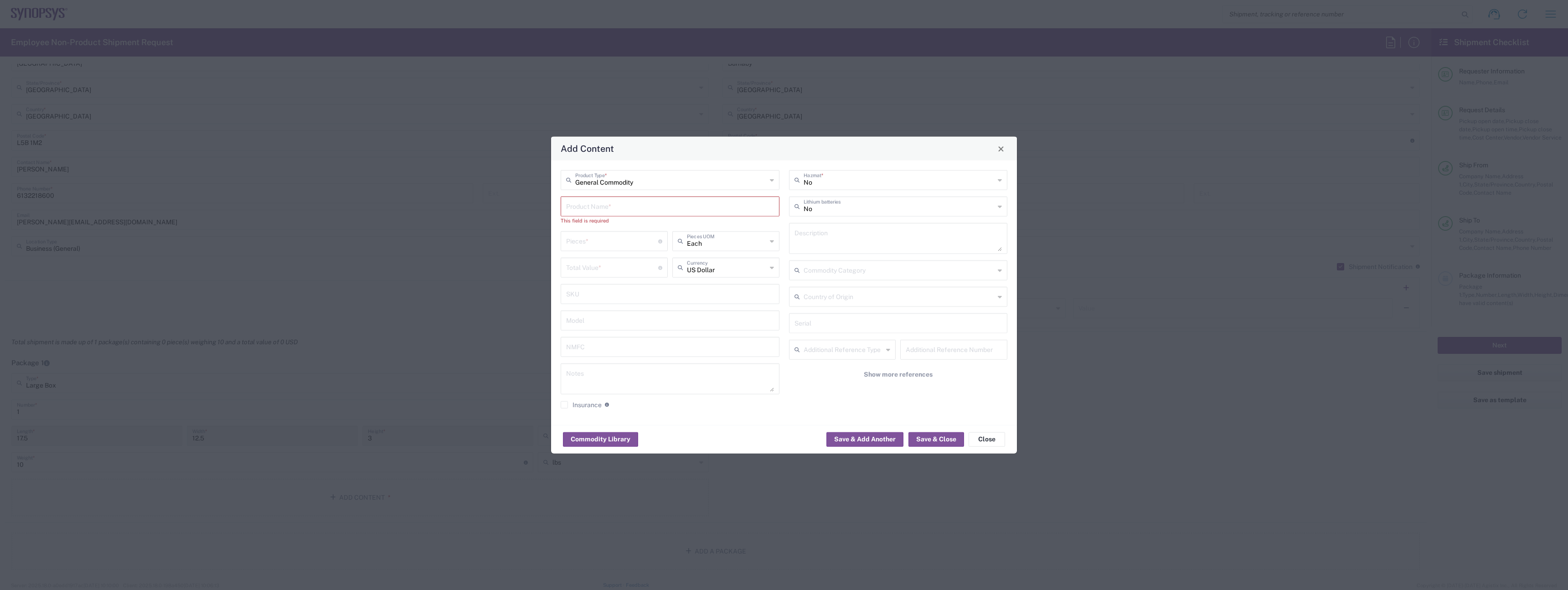
click at [609, 195] on div "General Commodity Product Type * Product Name * This field is required Pieces *…" at bounding box center [670, 292] width 228 height 245
click at [600, 205] on input "text" at bounding box center [670, 206] width 208 height 16
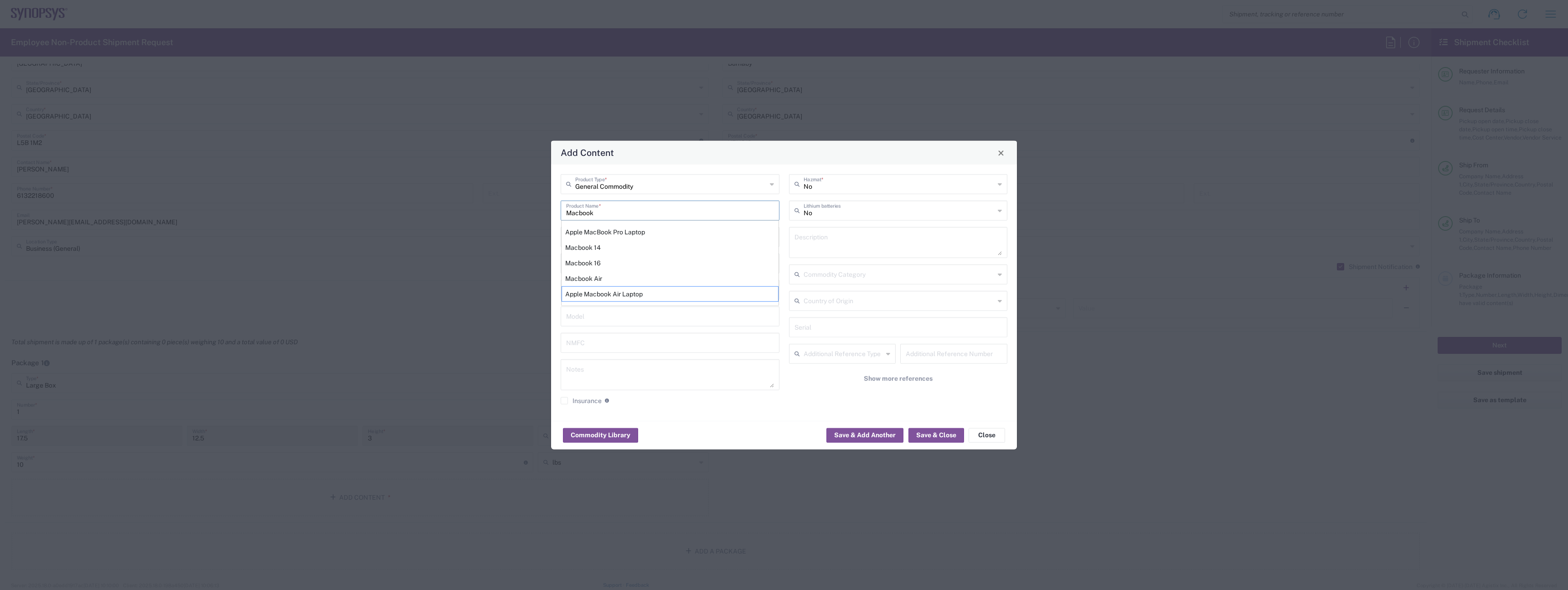
type input "Apple Macbook Air Laptop"
type textarea "Apple Macbook Air Laptop"
type input "Apple Macbook Air Laptop"
click at [605, 252] on div "Pieces * Number of pieces inside all the packages" at bounding box center [614, 240] width 111 height 26
click at [606, 243] on input "number" at bounding box center [612, 236] width 92 height 16
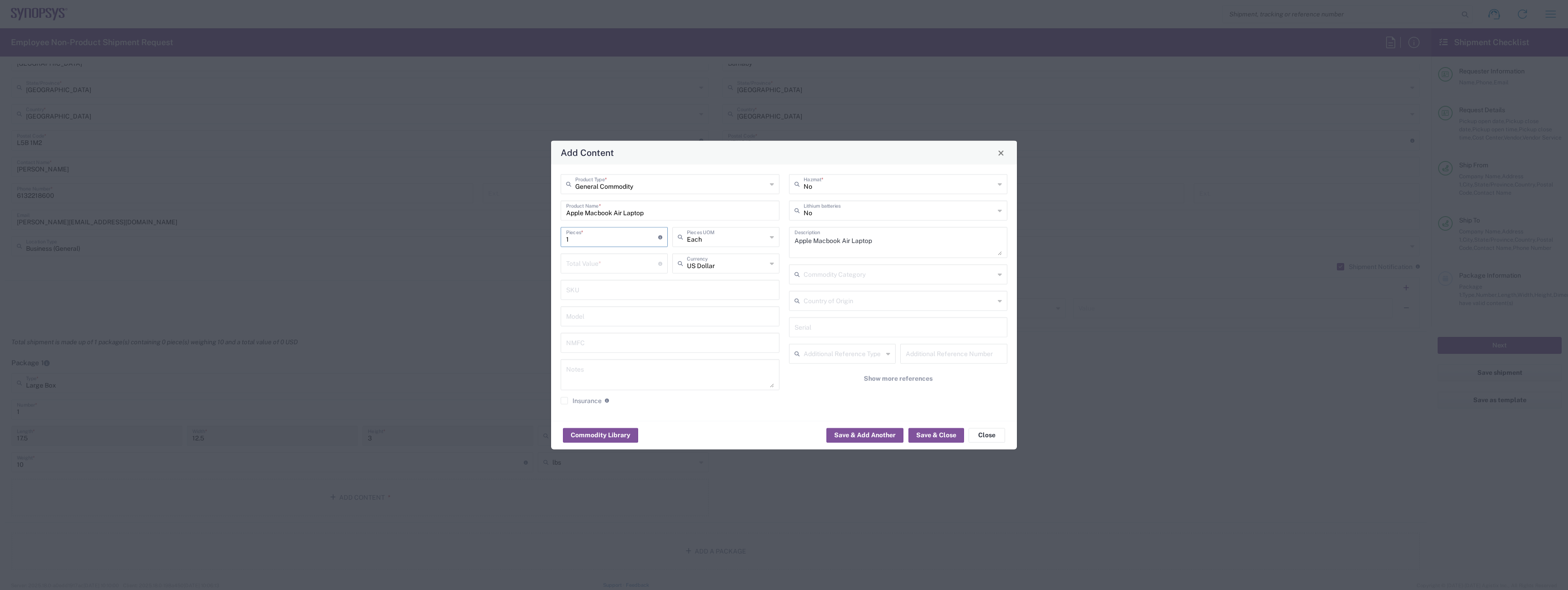
type input "1"
click at [612, 257] on input "number" at bounding box center [612, 263] width 92 height 16
type input "1000"
click at [858, 219] on div "No Lithium batteries" at bounding box center [898, 210] width 219 height 20
click at [821, 240] on span "Yes" at bounding box center [898, 245] width 217 height 14
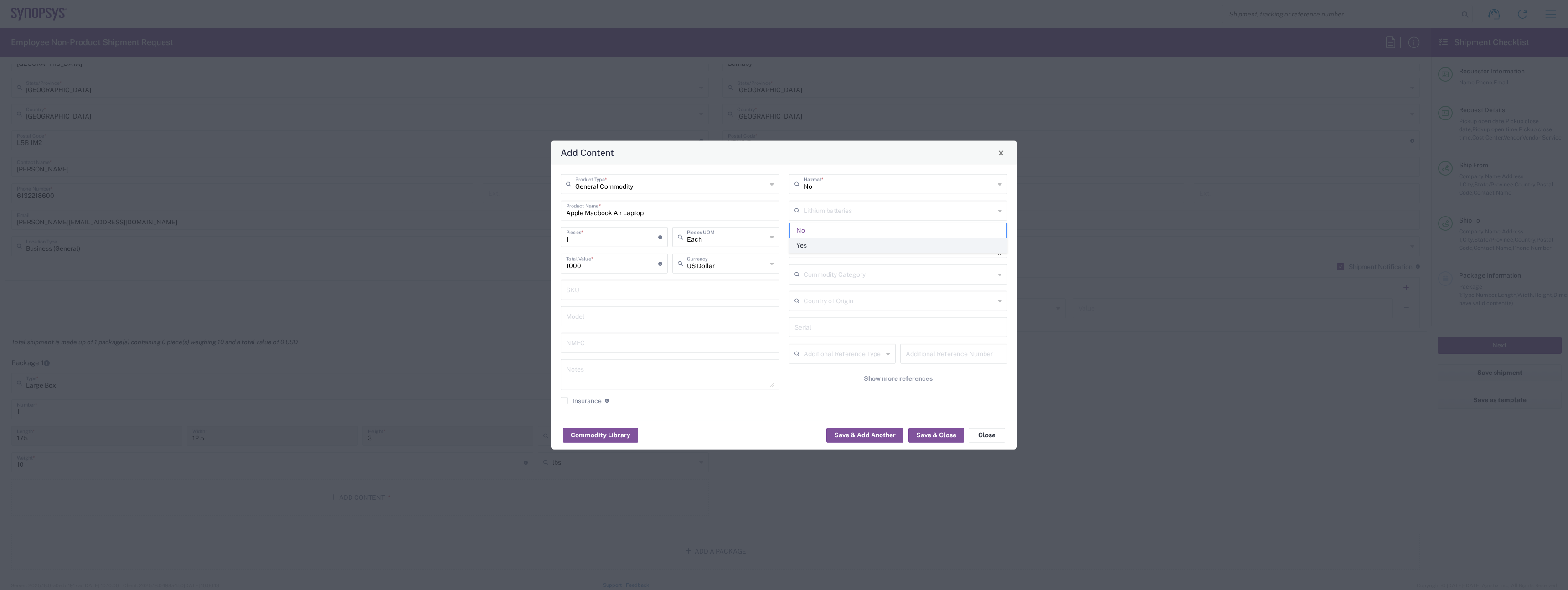
type input "Yes"
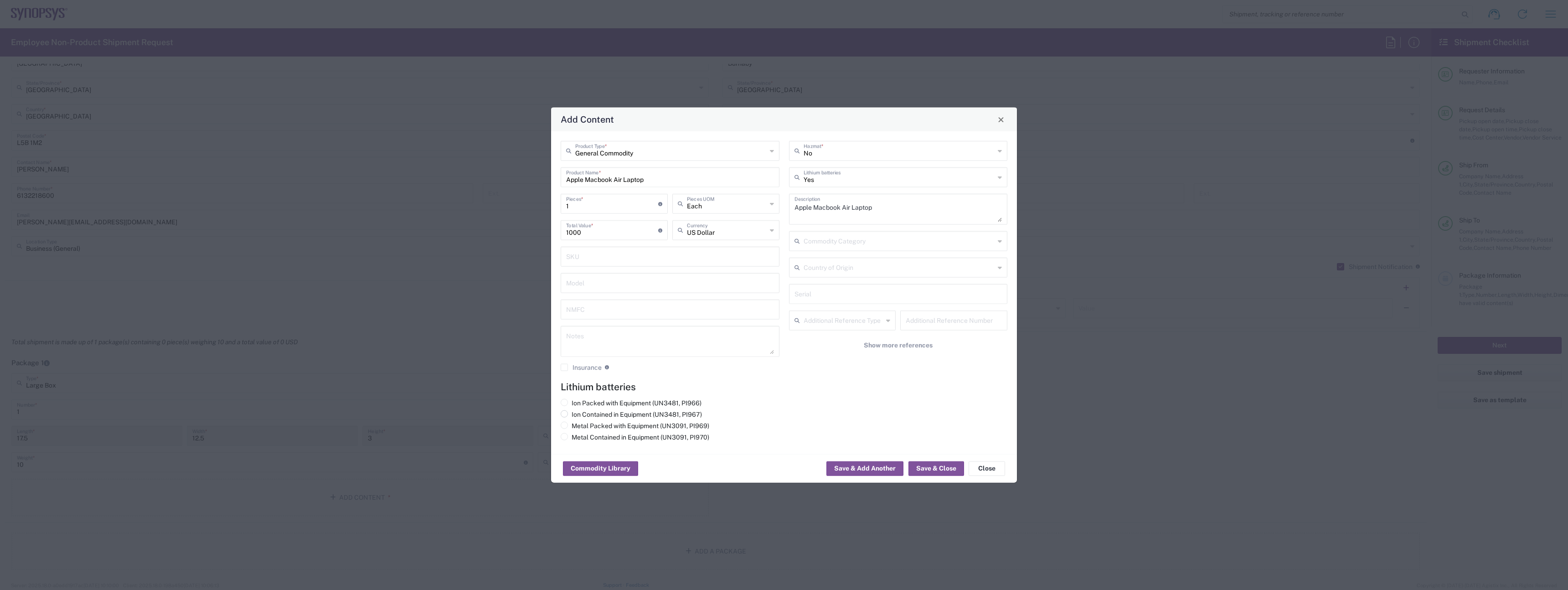
click at [612, 411] on label "Ion Contained in Equipment (UN3481, PI967)" at bounding box center [631, 414] width 141 height 8
click at [578, 411] on input "Ion Contained in Equipment (UN3481, PI967)" at bounding box center [575, 413] width 6 height 6
radio input "true"
click at [923, 466] on button "Save & Close" at bounding box center [936, 469] width 55 height 15
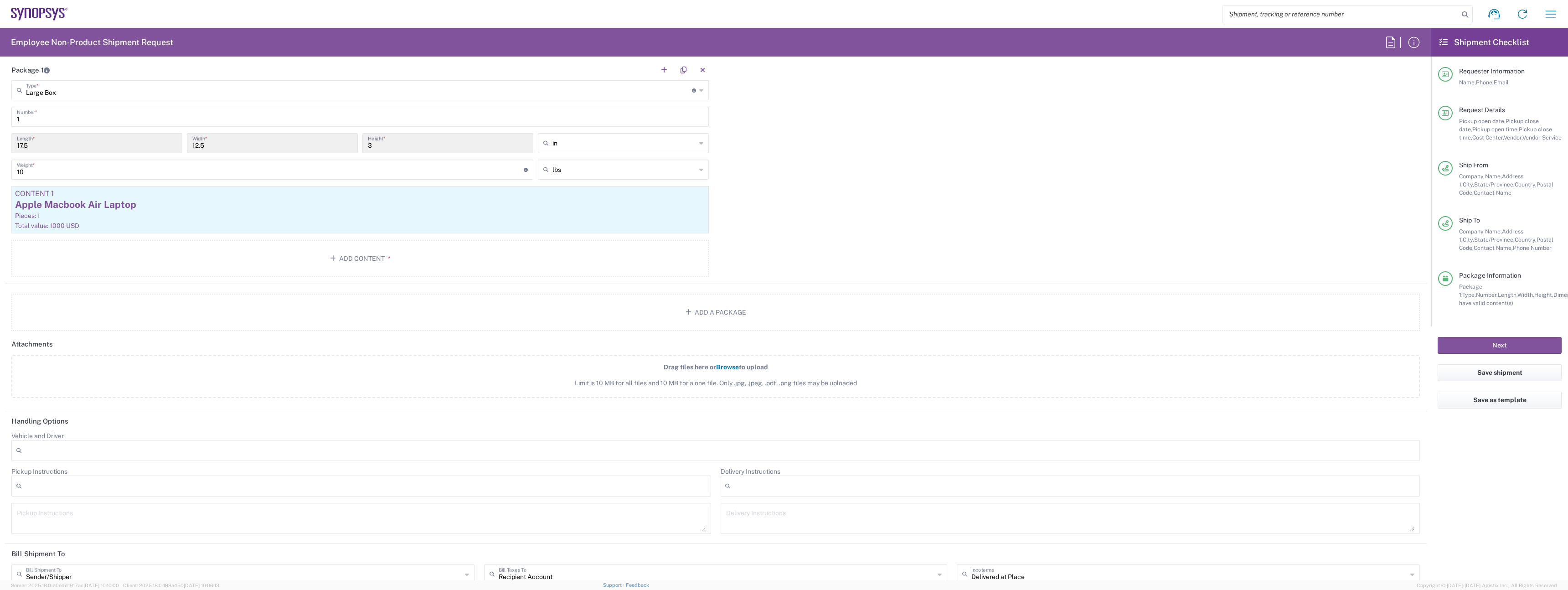
scroll to position [998, 0]
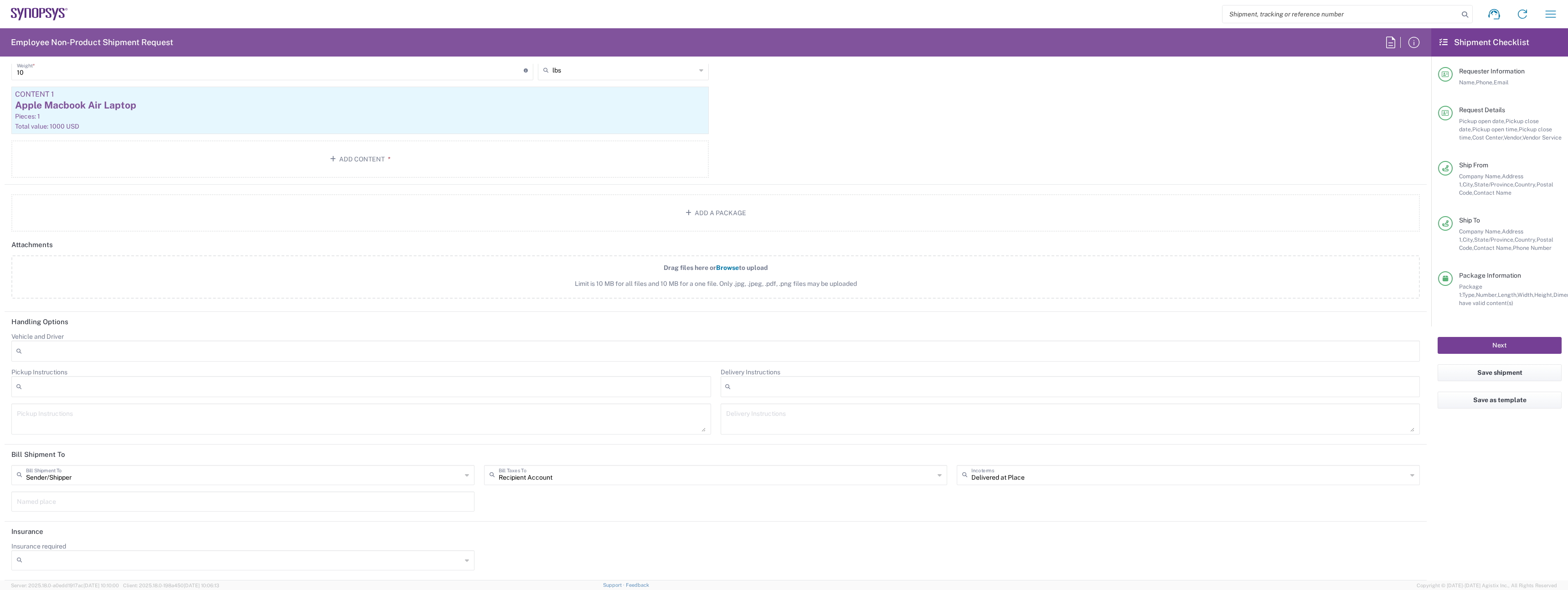
click at [1497, 350] on button "Next" at bounding box center [1500, 345] width 124 height 17
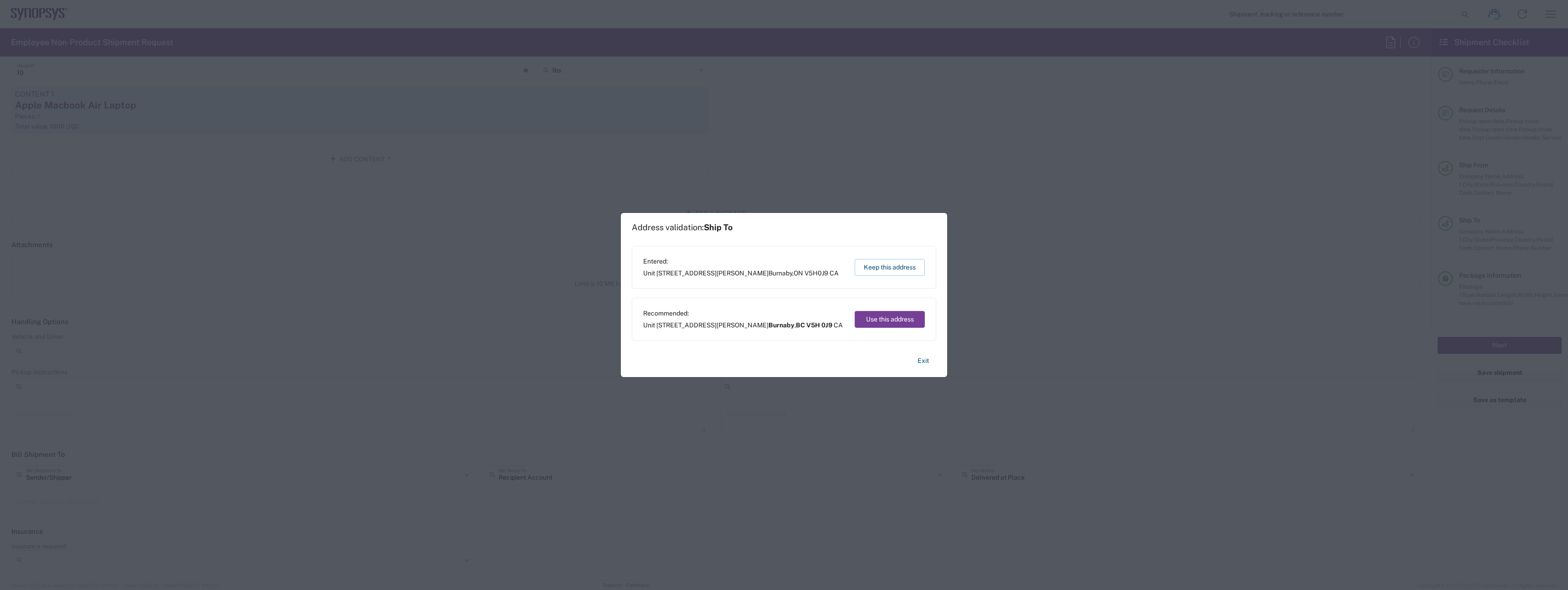
click at [878, 319] on button "Use this address" at bounding box center [889, 320] width 70 height 17
type input "Burnaby"
type input "British Columbia"
type input "Canada"
type input "V5H 0J9"
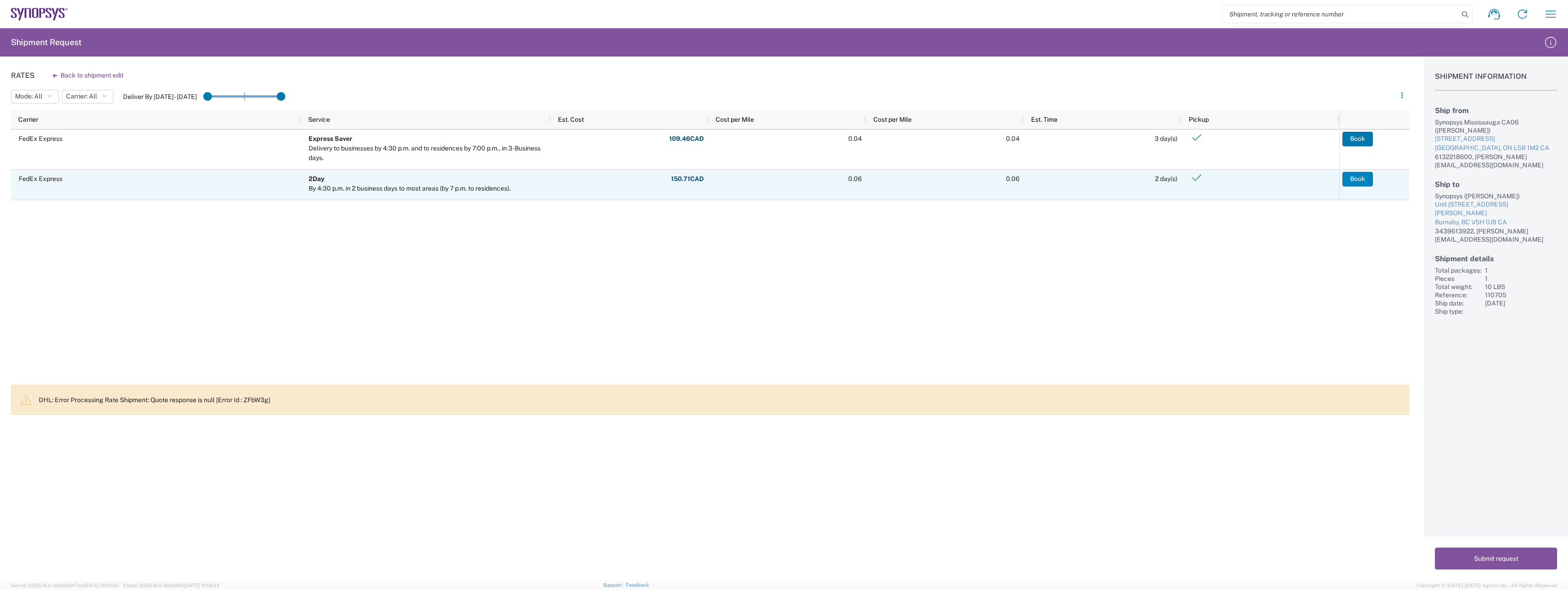
click at [1358, 177] on button "Book" at bounding box center [1357, 179] width 30 height 15
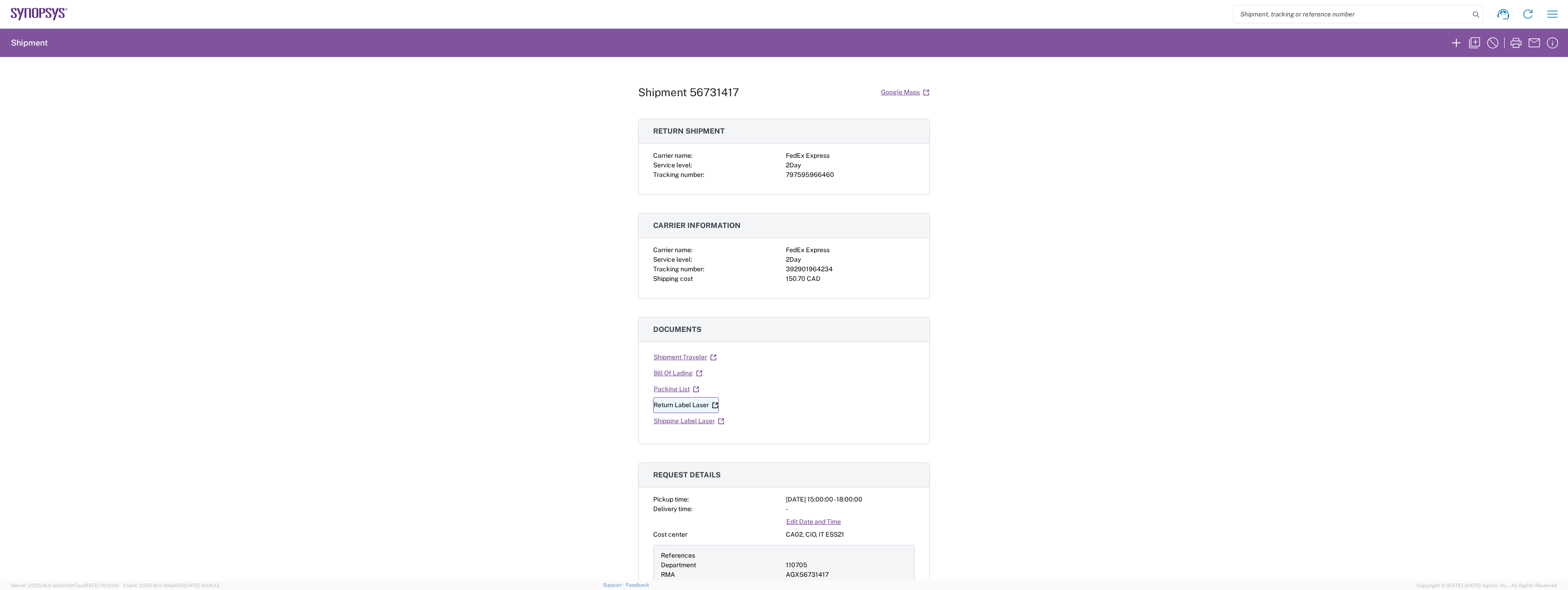
click at [678, 410] on link "Return Label Laser" at bounding box center [686, 405] width 66 height 16
click at [671, 428] on link "Shipping Label Laser" at bounding box center [689, 421] width 72 height 16
click at [413, 230] on div "Shipment 56731417 Google Maps Return shipment Carrier name: FedEx Express Servi…" at bounding box center [784, 319] width 1568 height 524
click at [383, 191] on div "Shipment 56731417 Google Maps Return shipment Carrier name: FedEx Express Servi…" at bounding box center [784, 319] width 1568 height 524
click at [814, 270] on div "392901964234" at bounding box center [850, 269] width 129 height 10
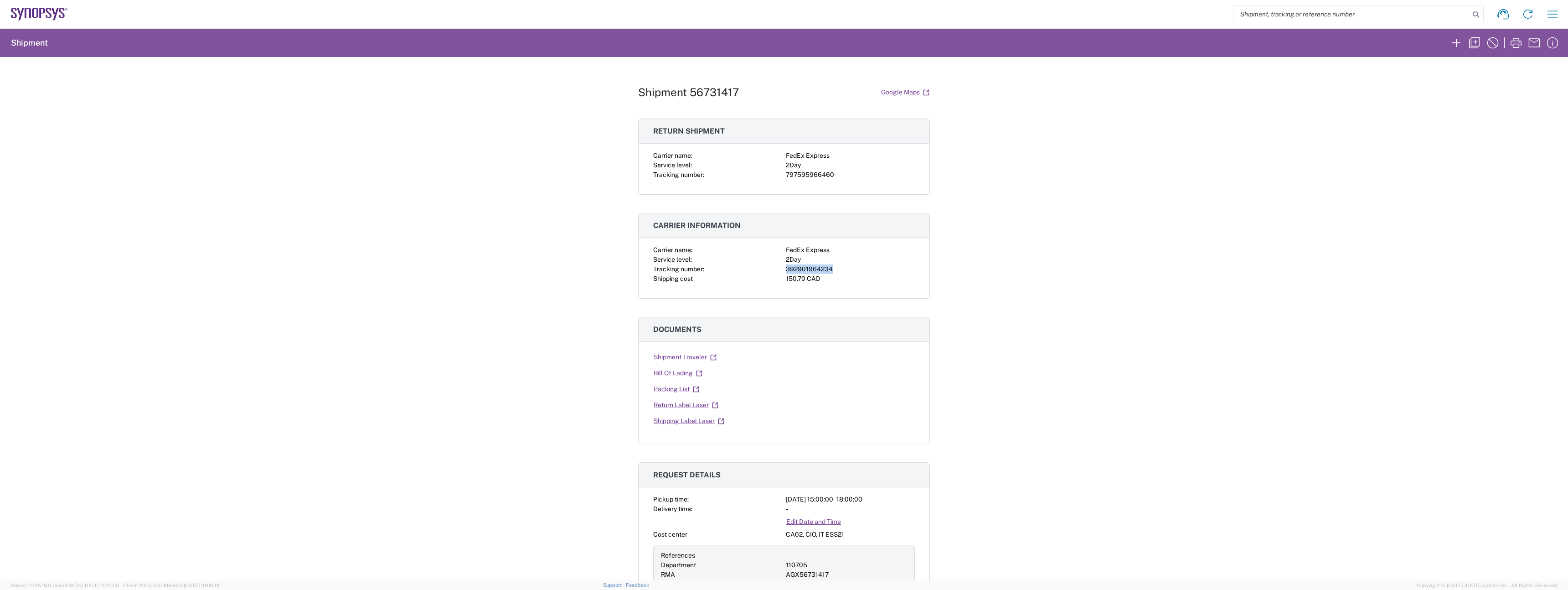
click at [814, 270] on div "392901964234" at bounding box center [850, 269] width 129 height 10
copy div "392901964234"
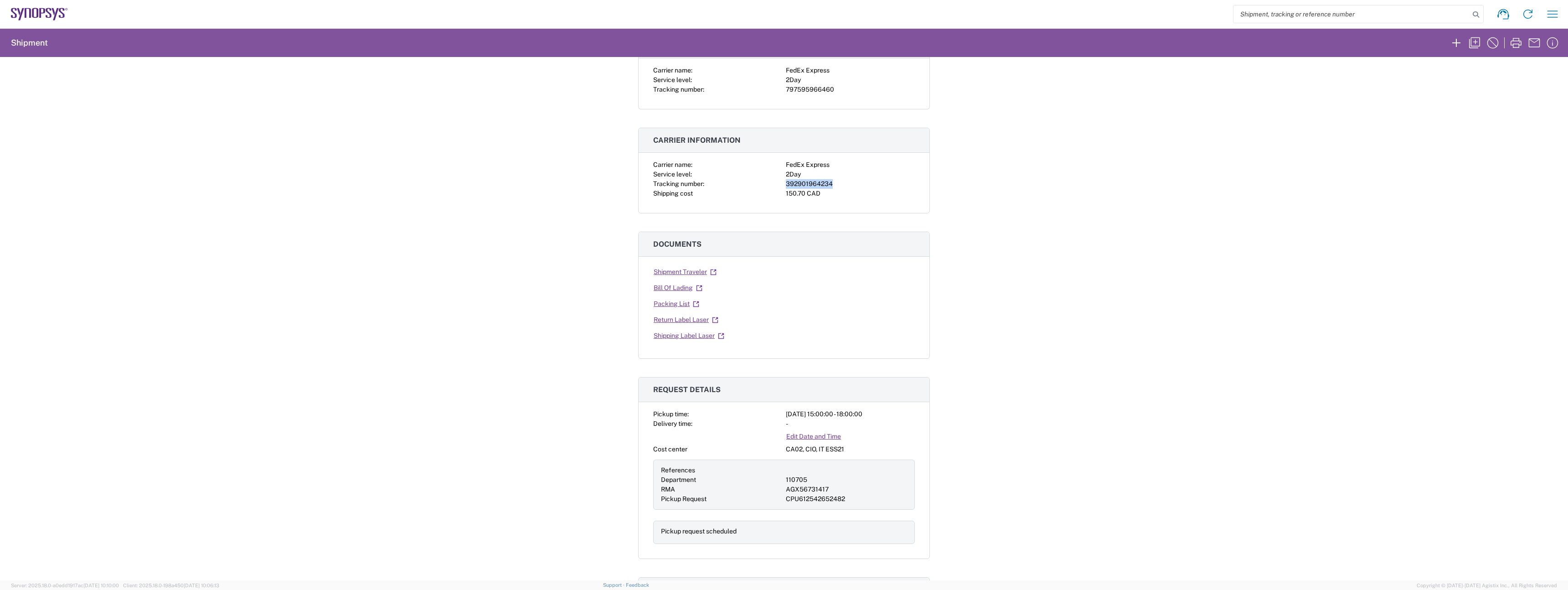
scroll to position [196, 0]
